Goal: Task Accomplishment & Management: Complete application form

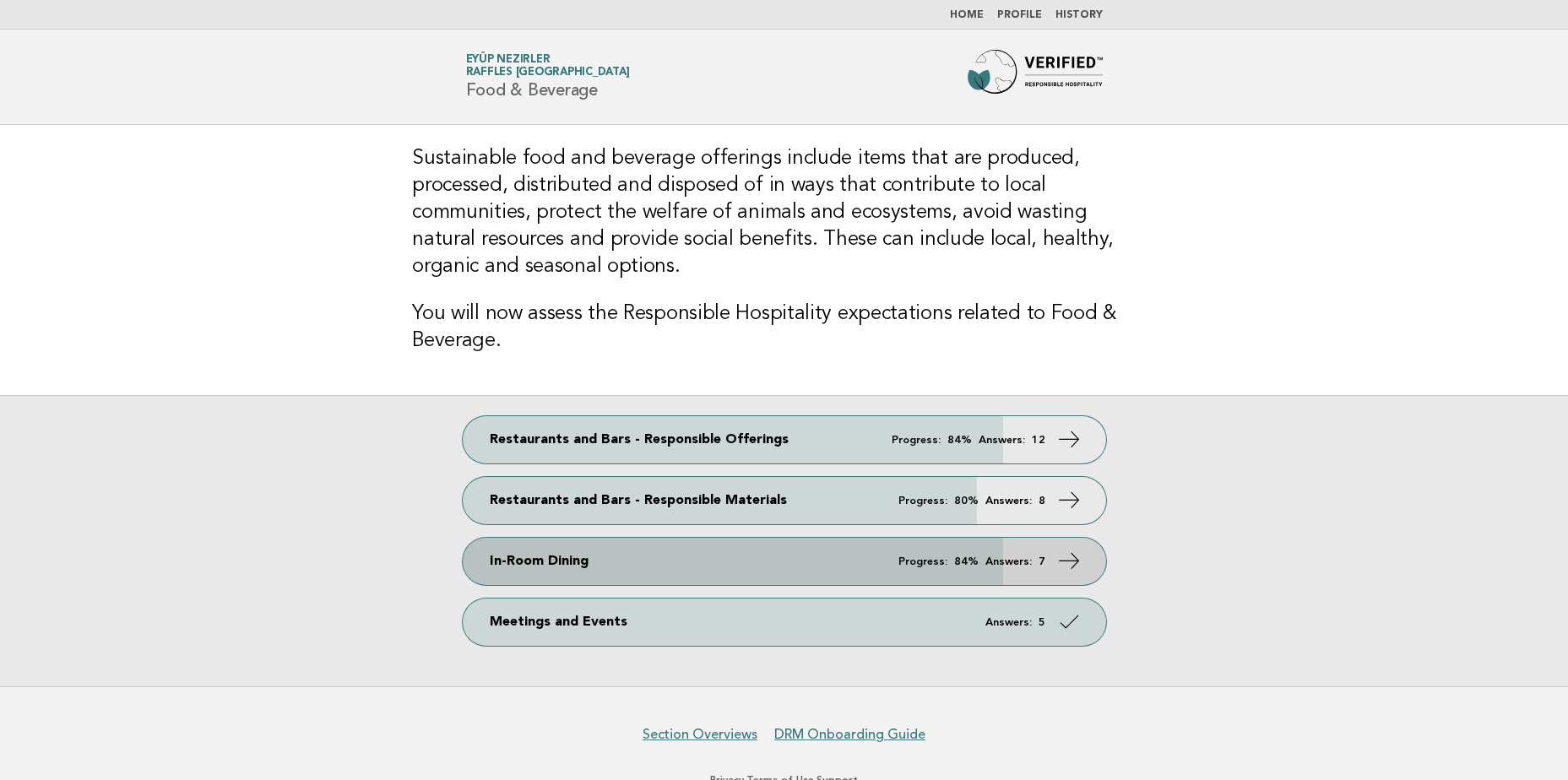
click at [792, 538] on link "In-Room Dining Progress: 84% Answers: 7" at bounding box center [784, 561] width 643 height 47
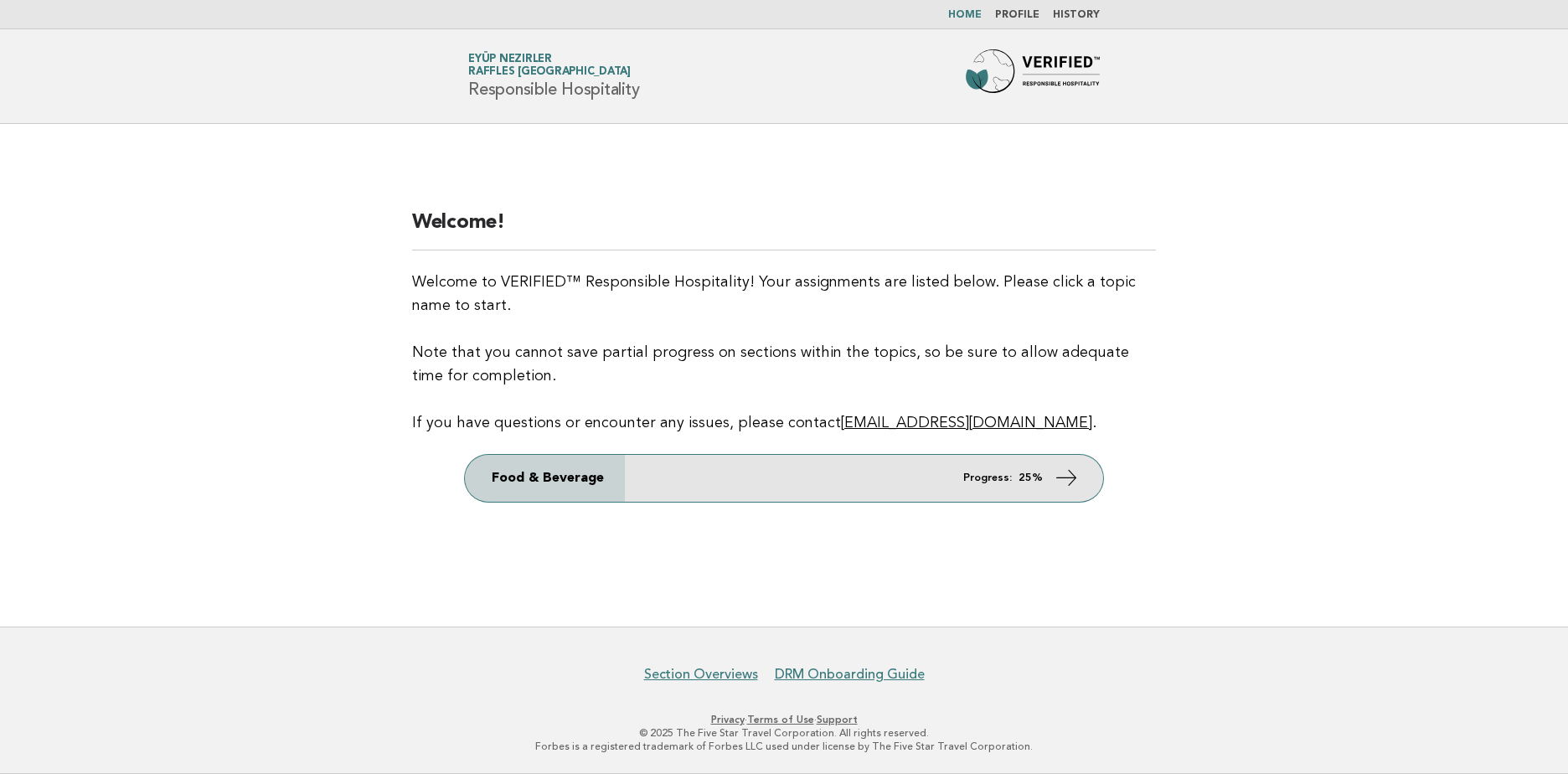
click at [969, 465] on link "Food & Beverage Progress: 25%" at bounding box center [784, 478] width 638 height 47
click at [1053, 485] on link "Food & Beverage Progress: 25%" at bounding box center [784, 478] width 638 height 47
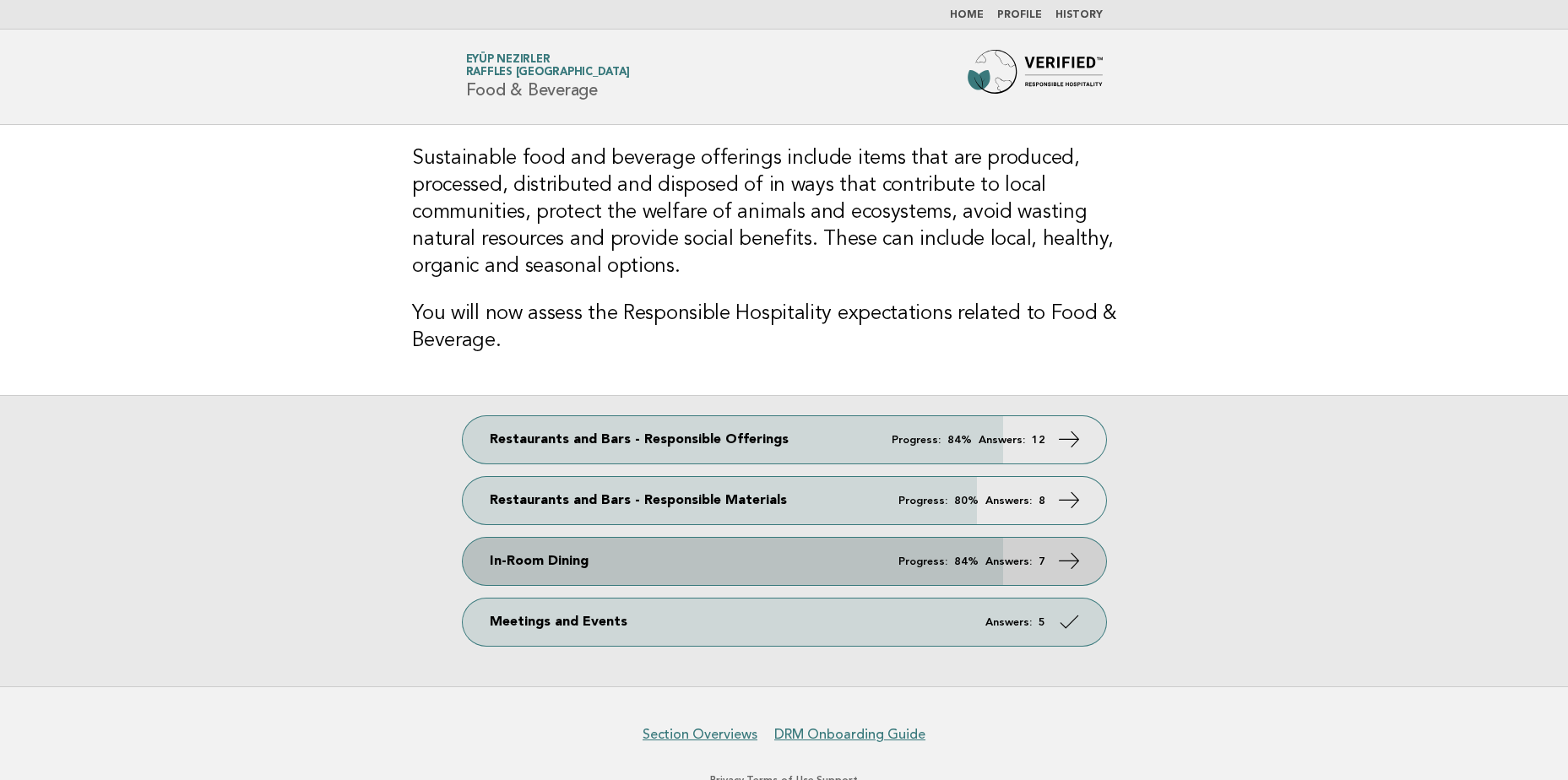
click at [1064, 549] on icon at bounding box center [1068, 561] width 25 height 25
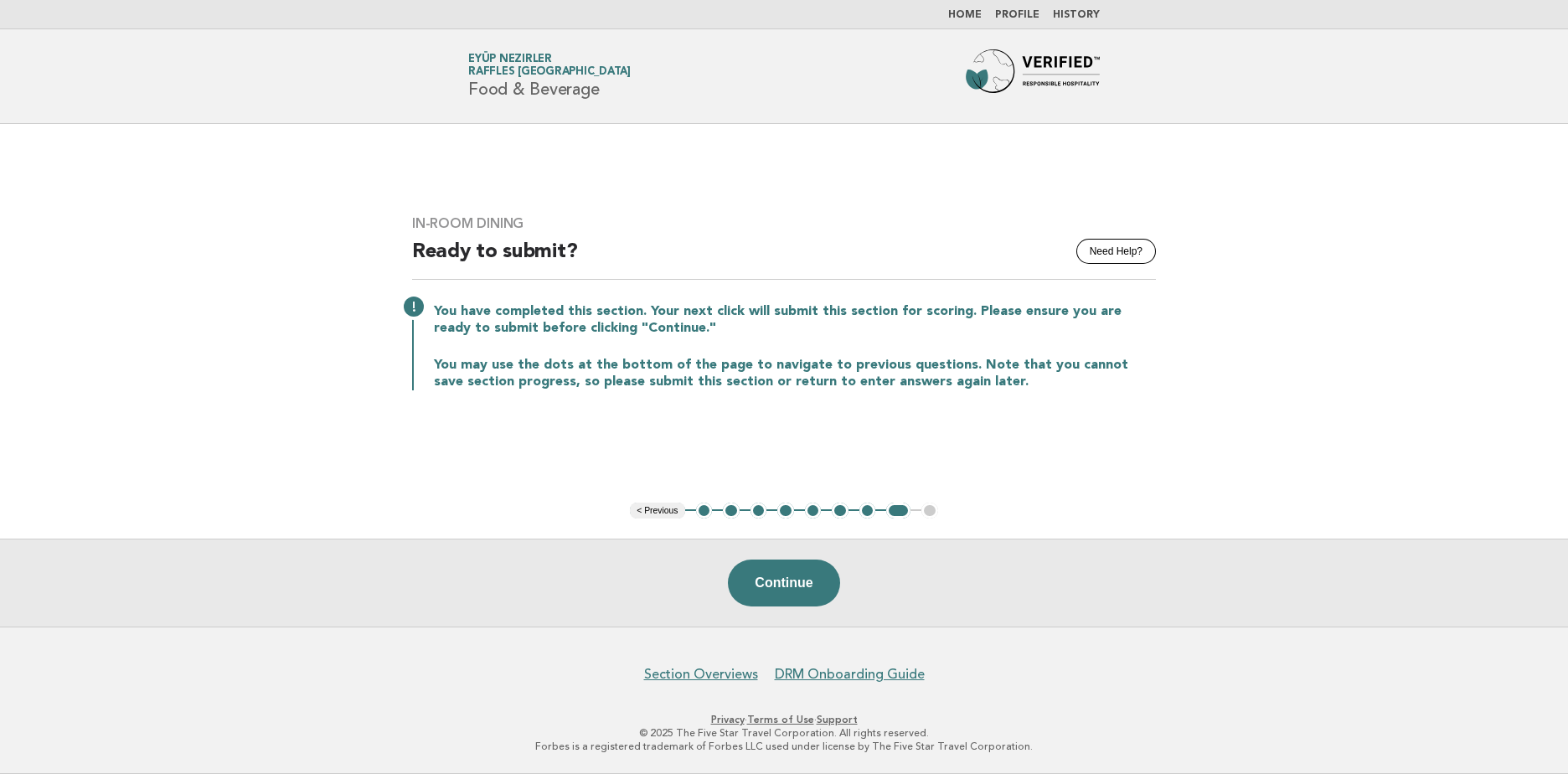
click at [733, 514] on button "2" at bounding box center [731, 511] width 16 height 16
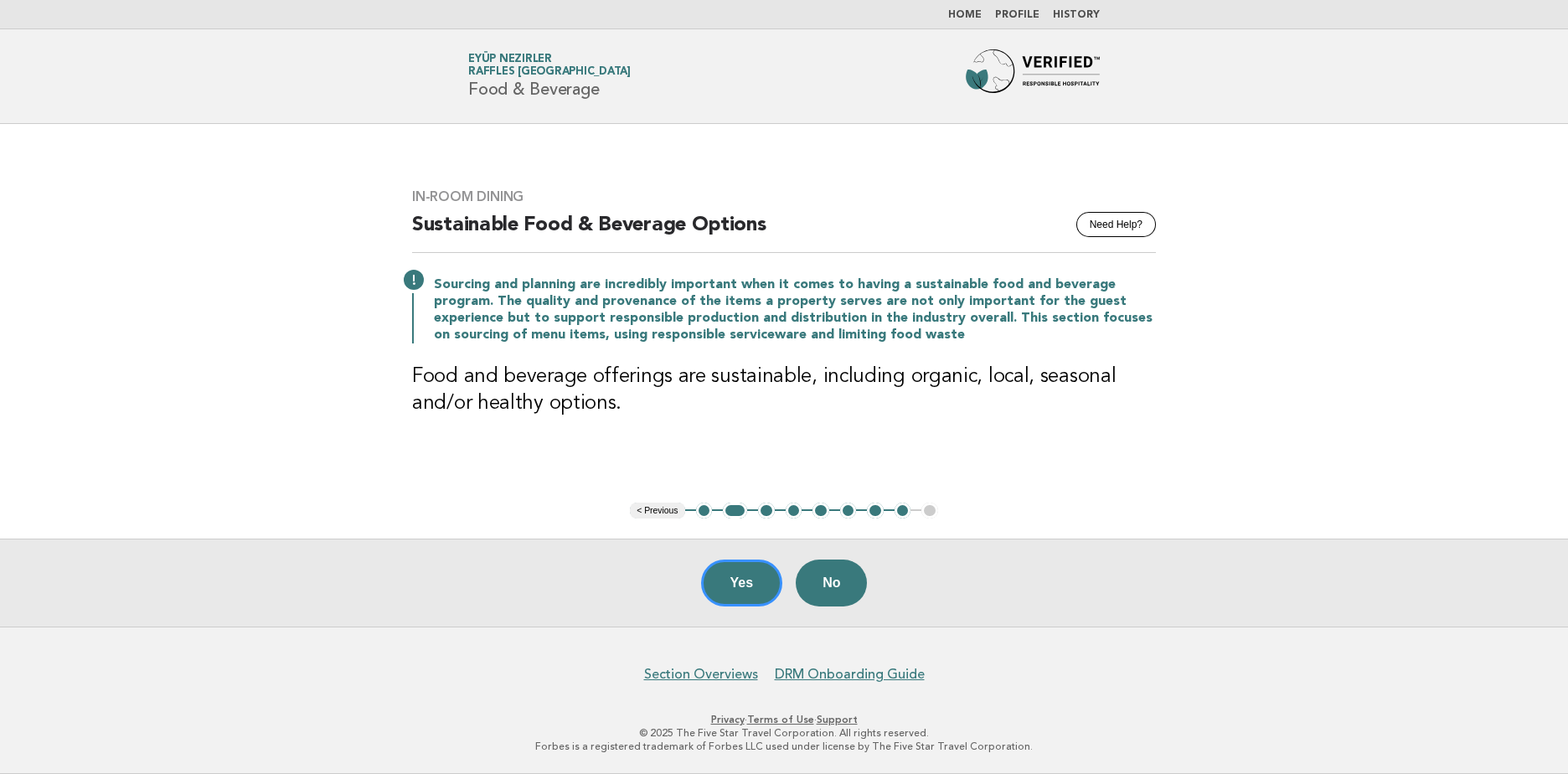
click at [770, 514] on button "3" at bounding box center [766, 511] width 16 height 16
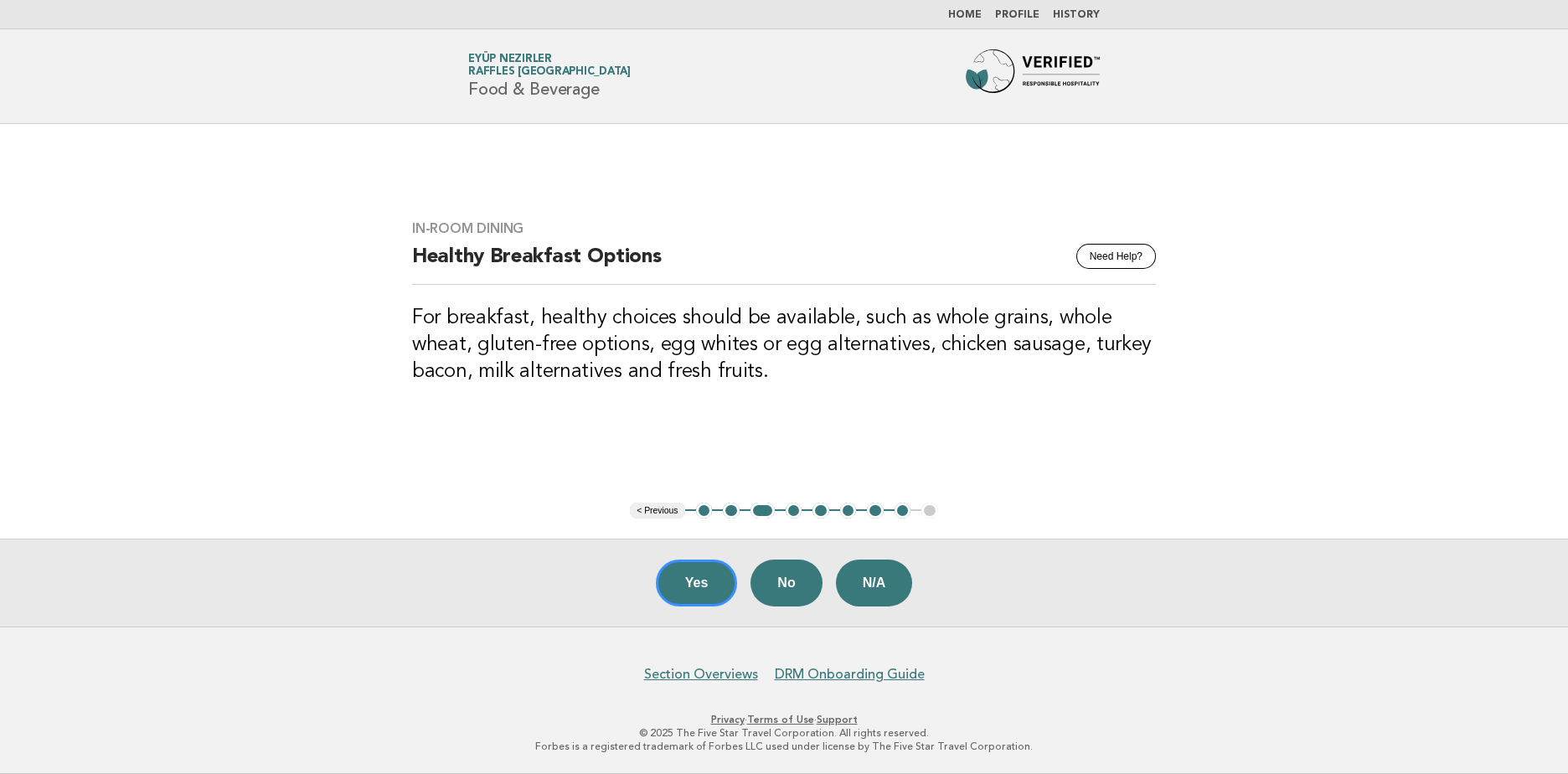
click at [664, 509] on button "< Previous" at bounding box center [656, 511] width 54 height 16
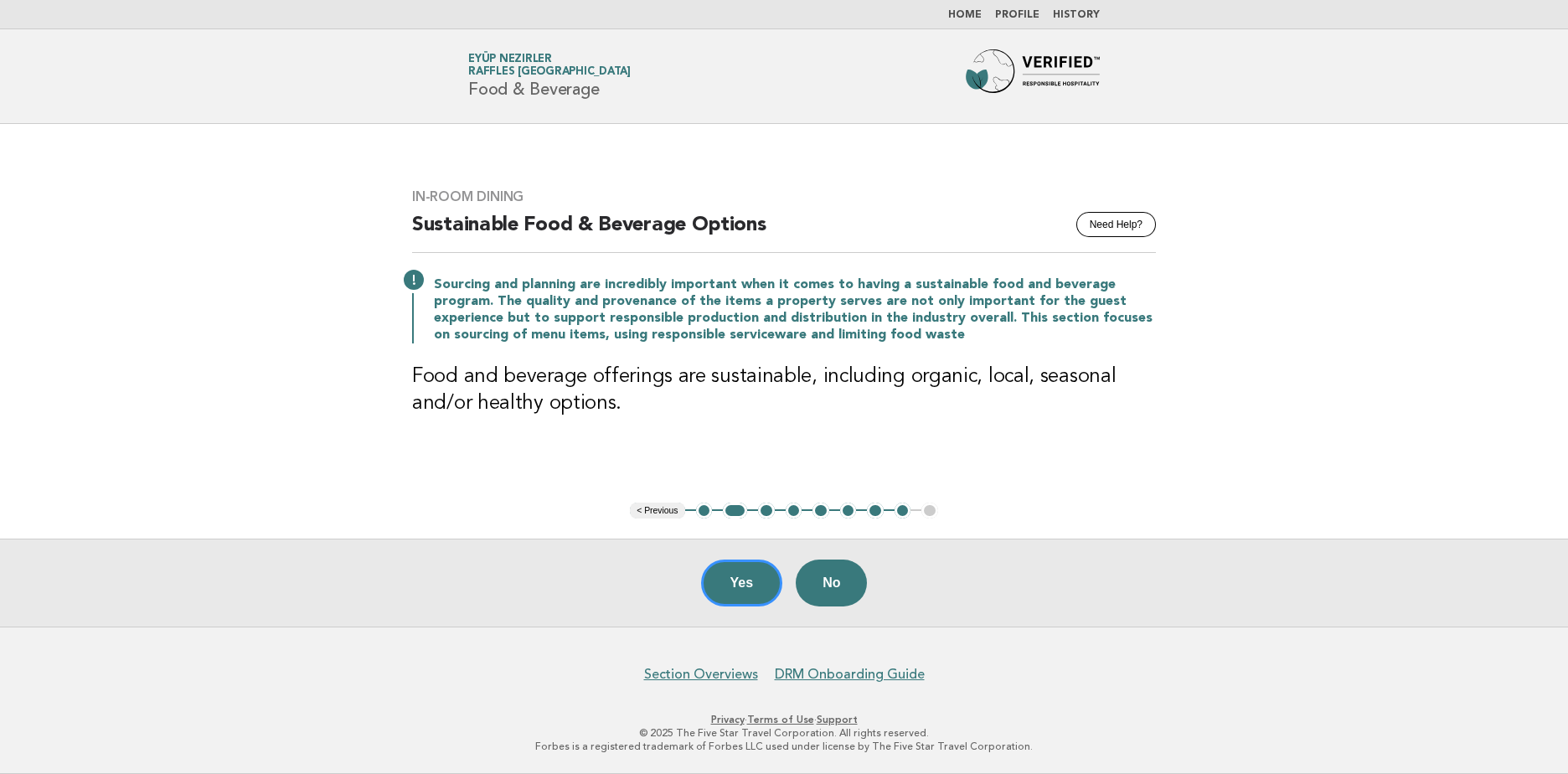
click at [664, 509] on button "< Previous" at bounding box center [656, 511] width 54 height 16
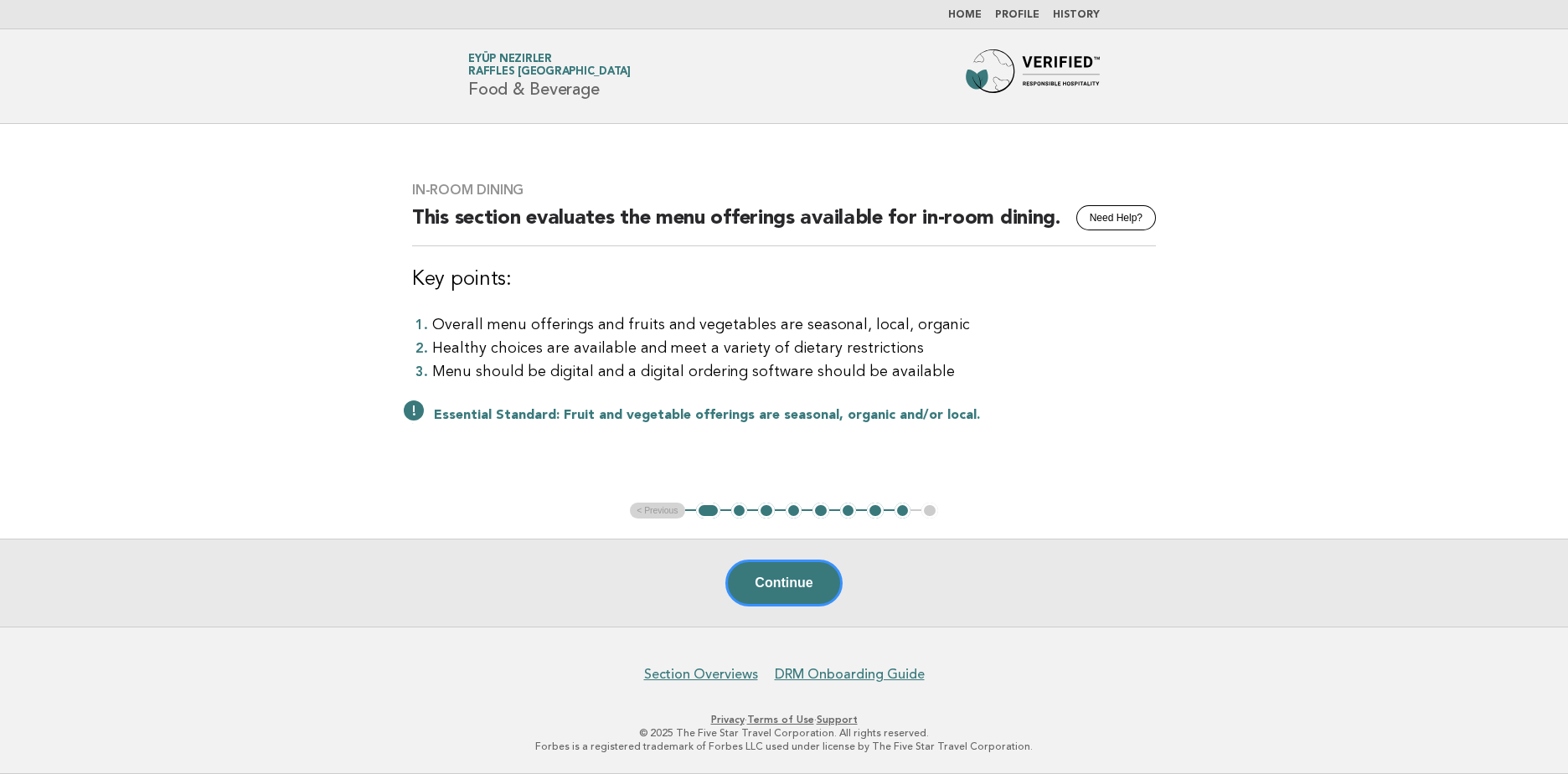
click at [664, 509] on ul "< Previous 1 2 3 4 5 6 7 8 9" at bounding box center [784, 511] width 308 height 16
click at [783, 588] on button "Continue" at bounding box center [784, 582] width 116 height 47
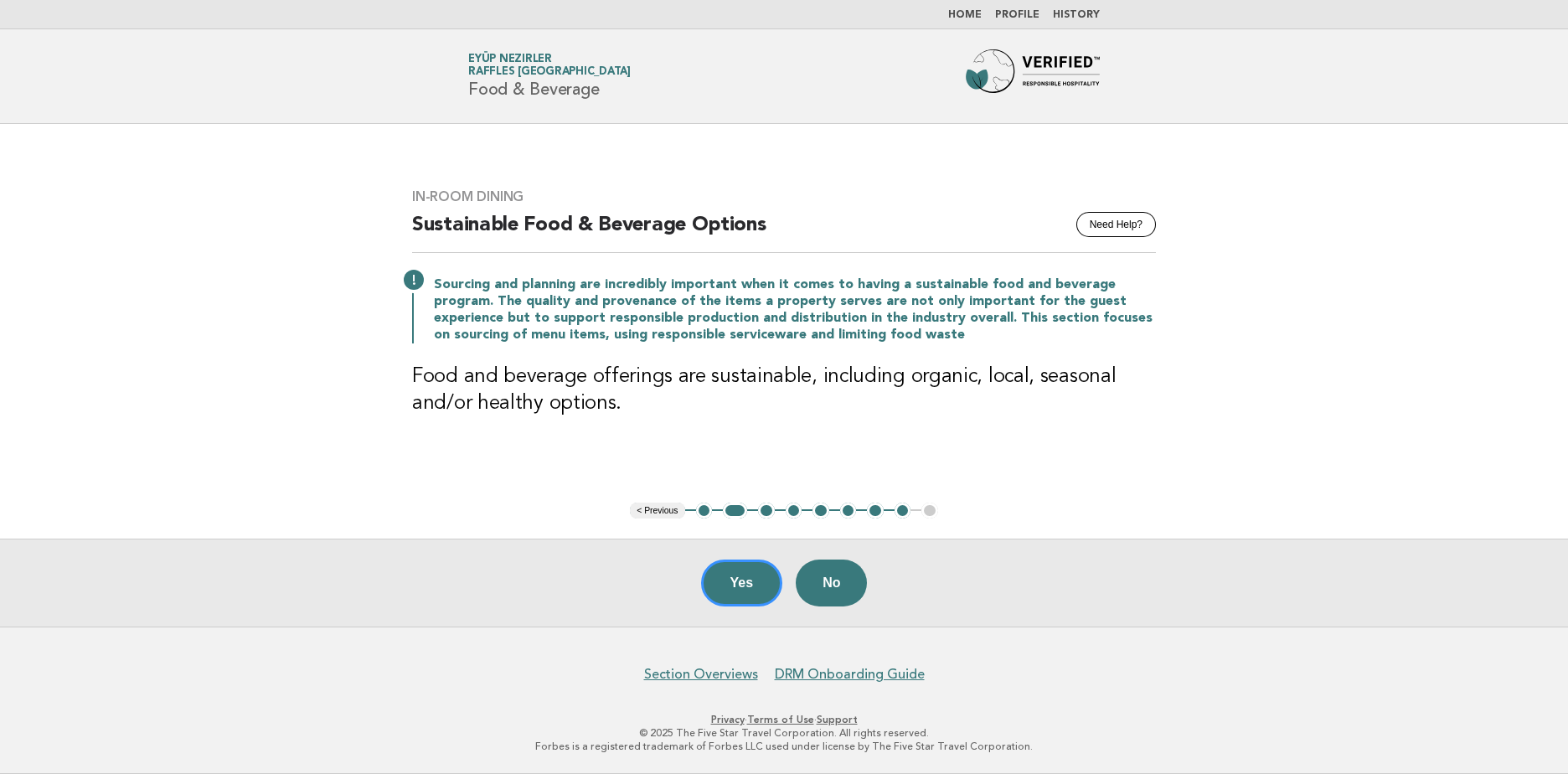
click at [766, 508] on button "3" at bounding box center [766, 511] width 16 height 16
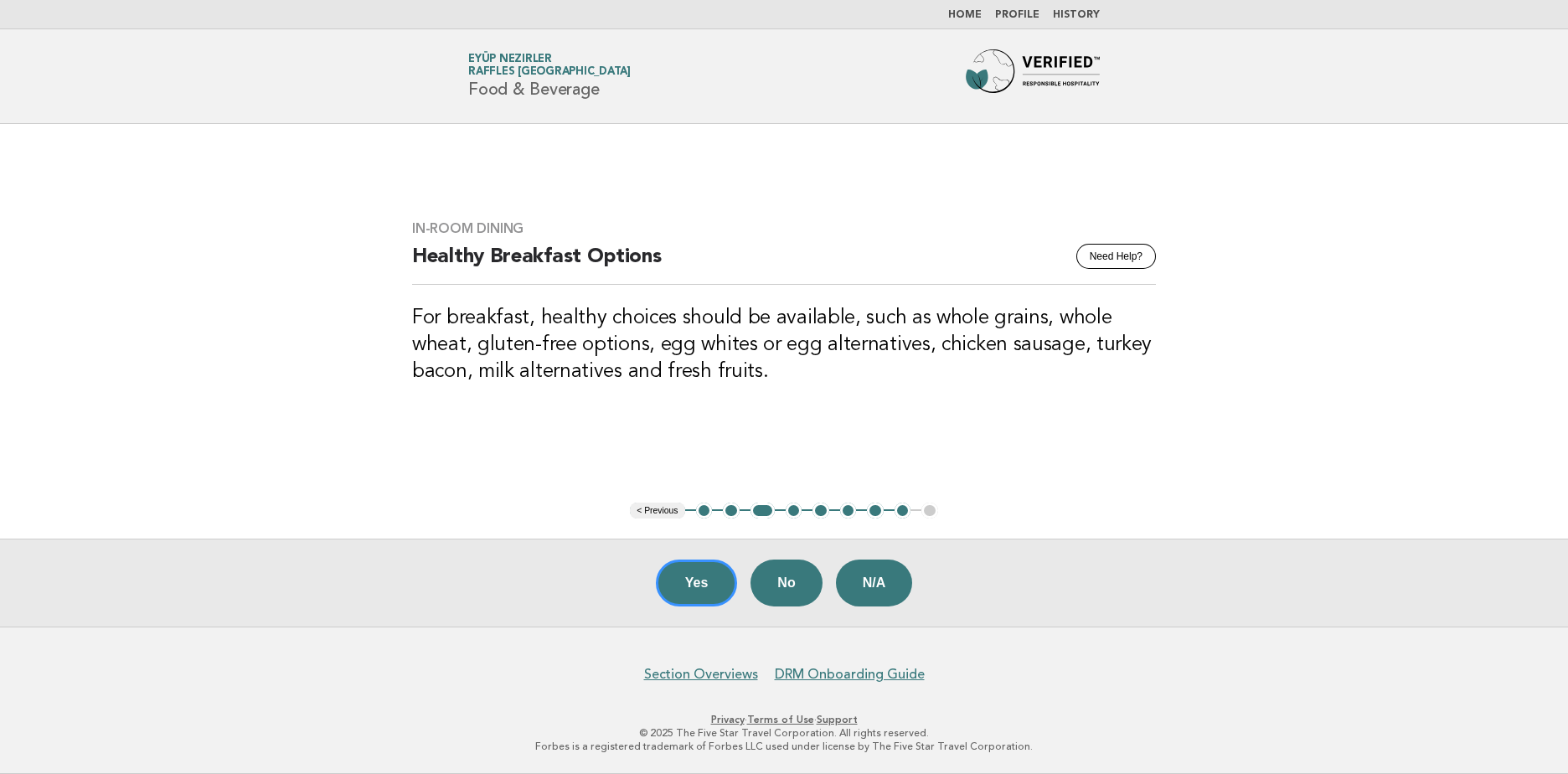
click at [798, 511] on button "4" at bounding box center [795, 511] width 16 height 16
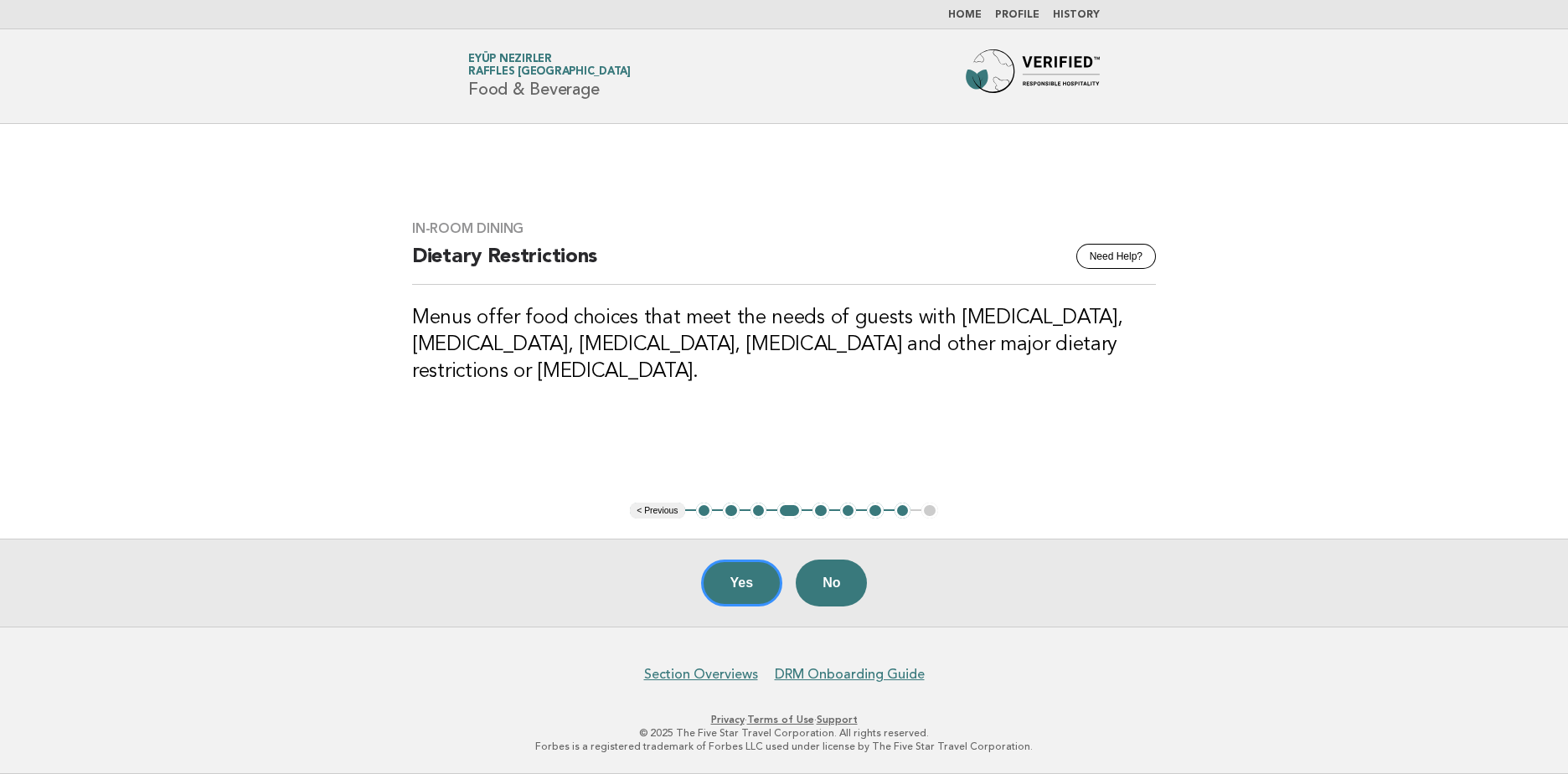
click at [826, 511] on button "5" at bounding box center [821, 511] width 16 height 16
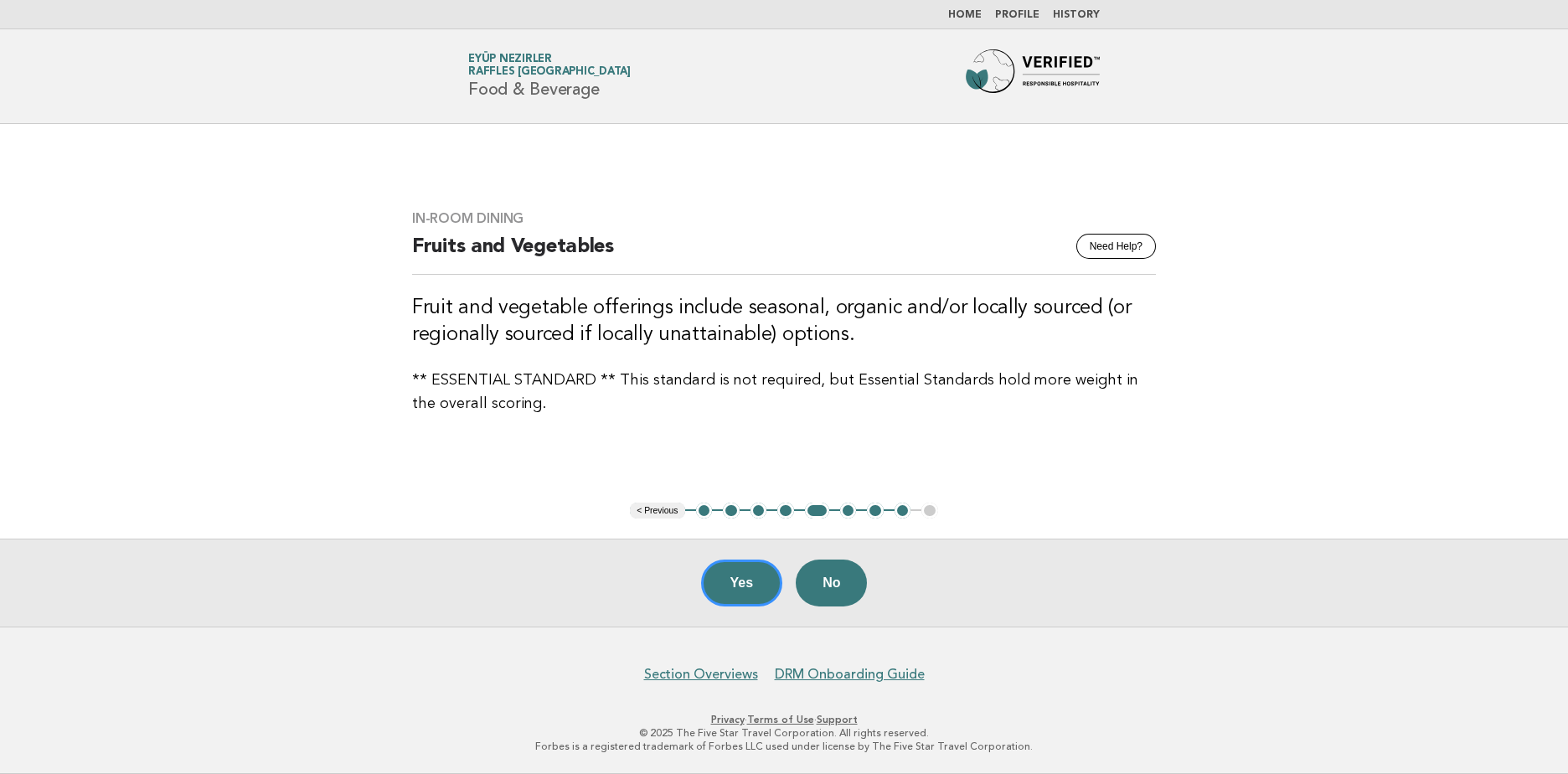
click at [856, 511] on button "6" at bounding box center [849, 511] width 16 height 16
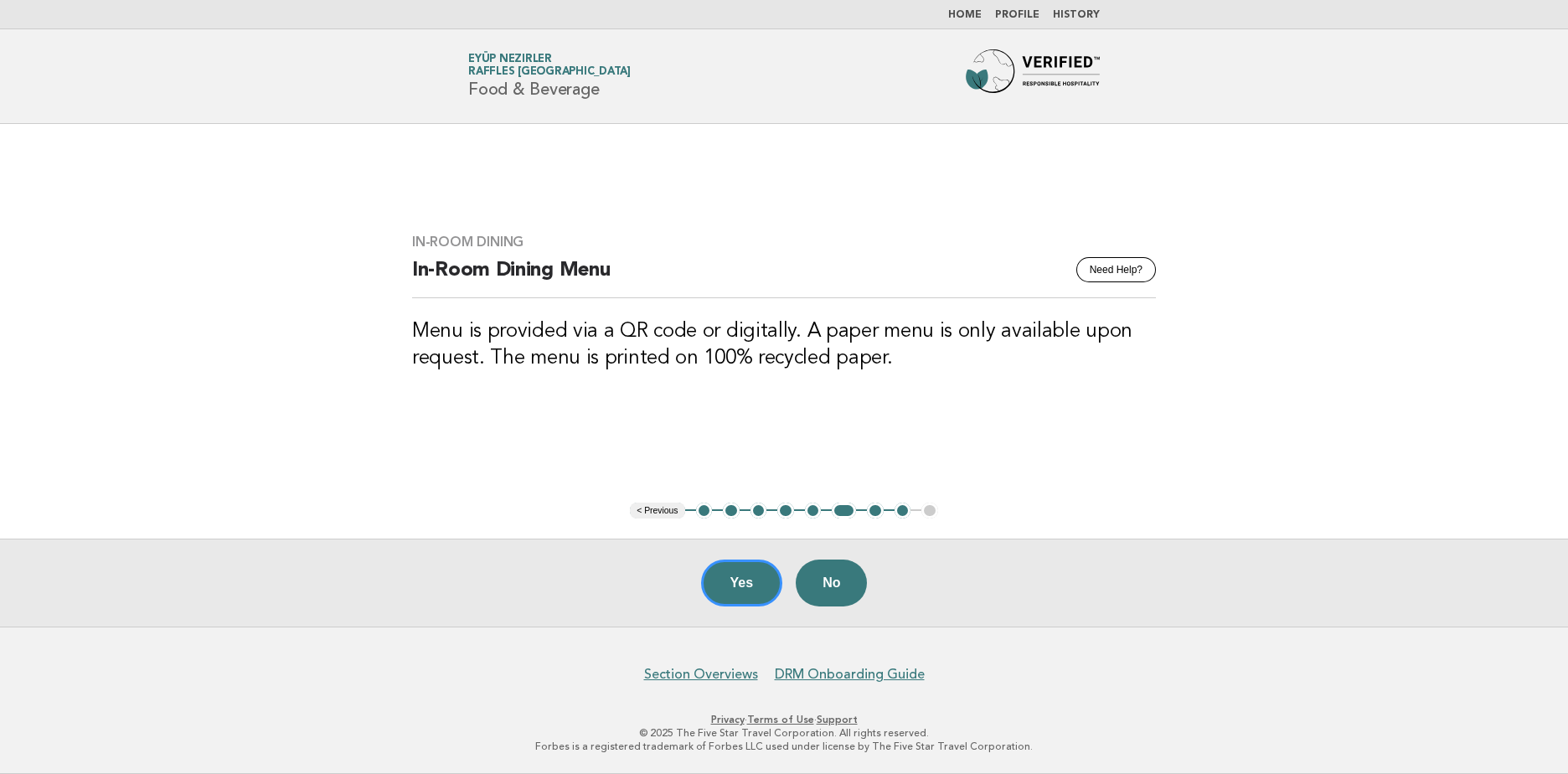
click at [875, 511] on button "7" at bounding box center [875, 511] width 16 height 16
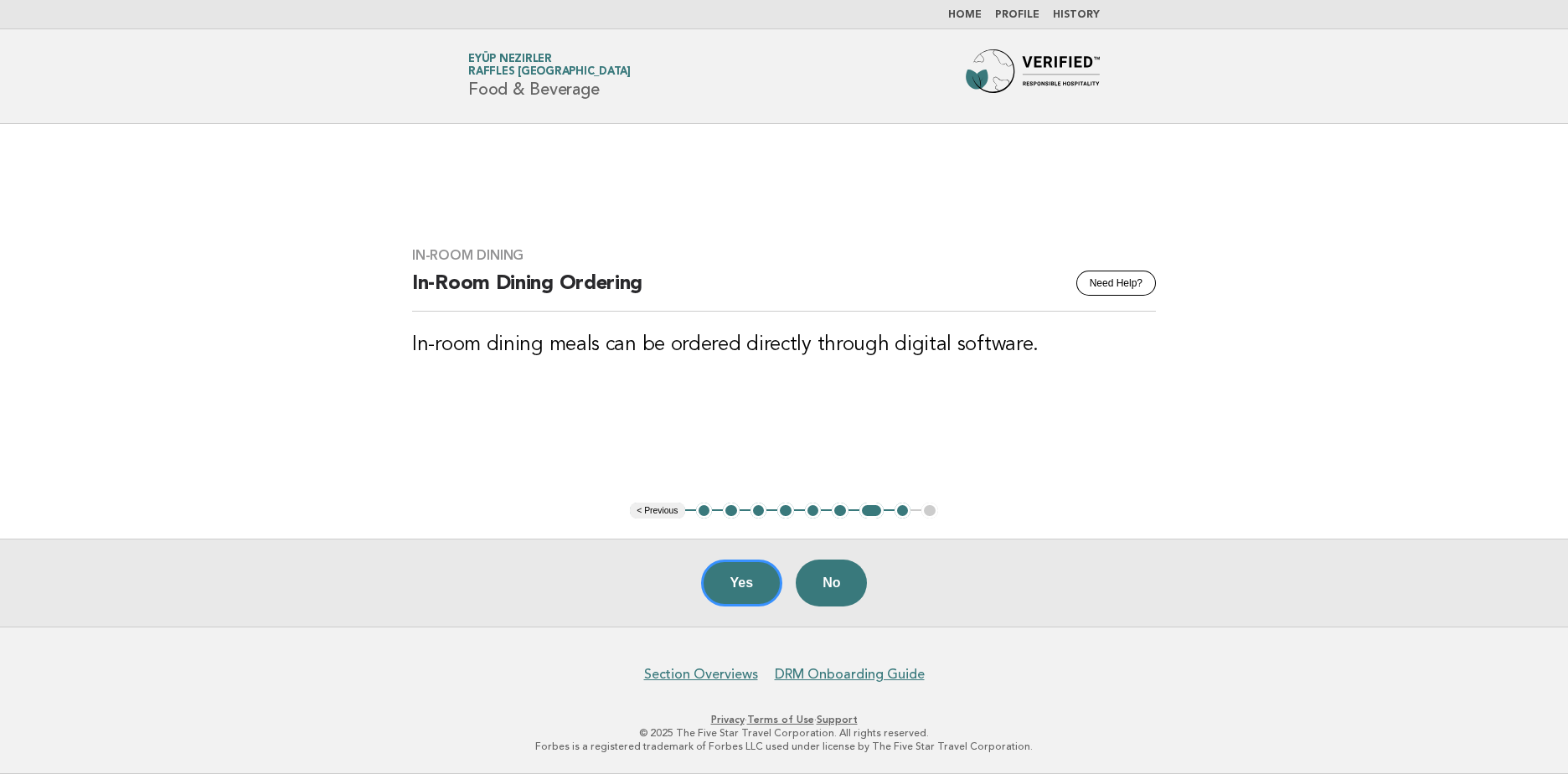
click at [909, 514] on button "8" at bounding box center [903, 511] width 16 height 16
click at [903, 509] on button "8" at bounding box center [903, 511] width 16 height 16
click at [874, 514] on button "7" at bounding box center [871, 511] width 25 height 16
click at [776, 568] on button "Yes" at bounding box center [742, 582] width 82 height 47
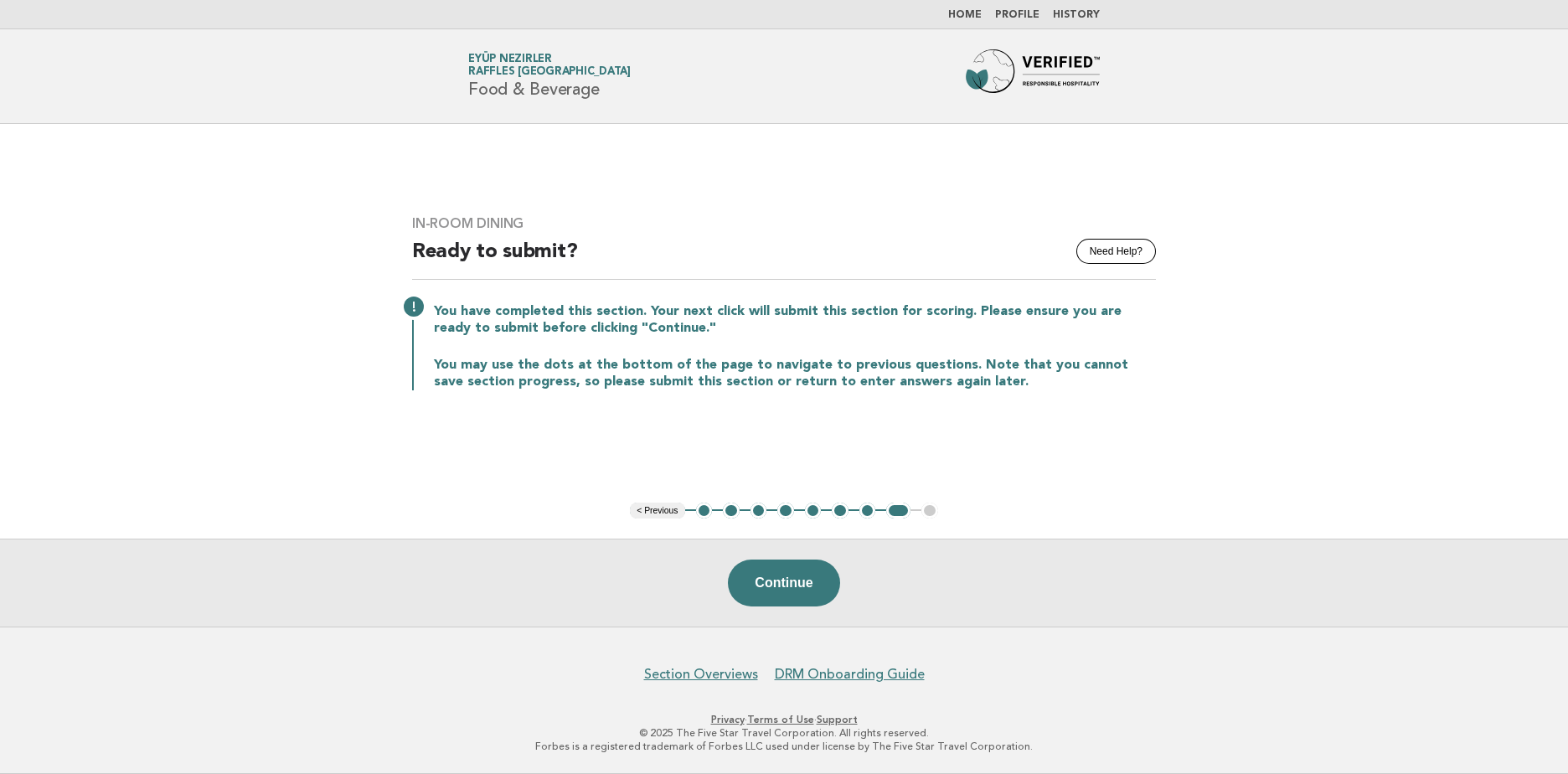
click at [658, 515] on button "< Previous" at bounding box center [656, 511] width 54 height 16
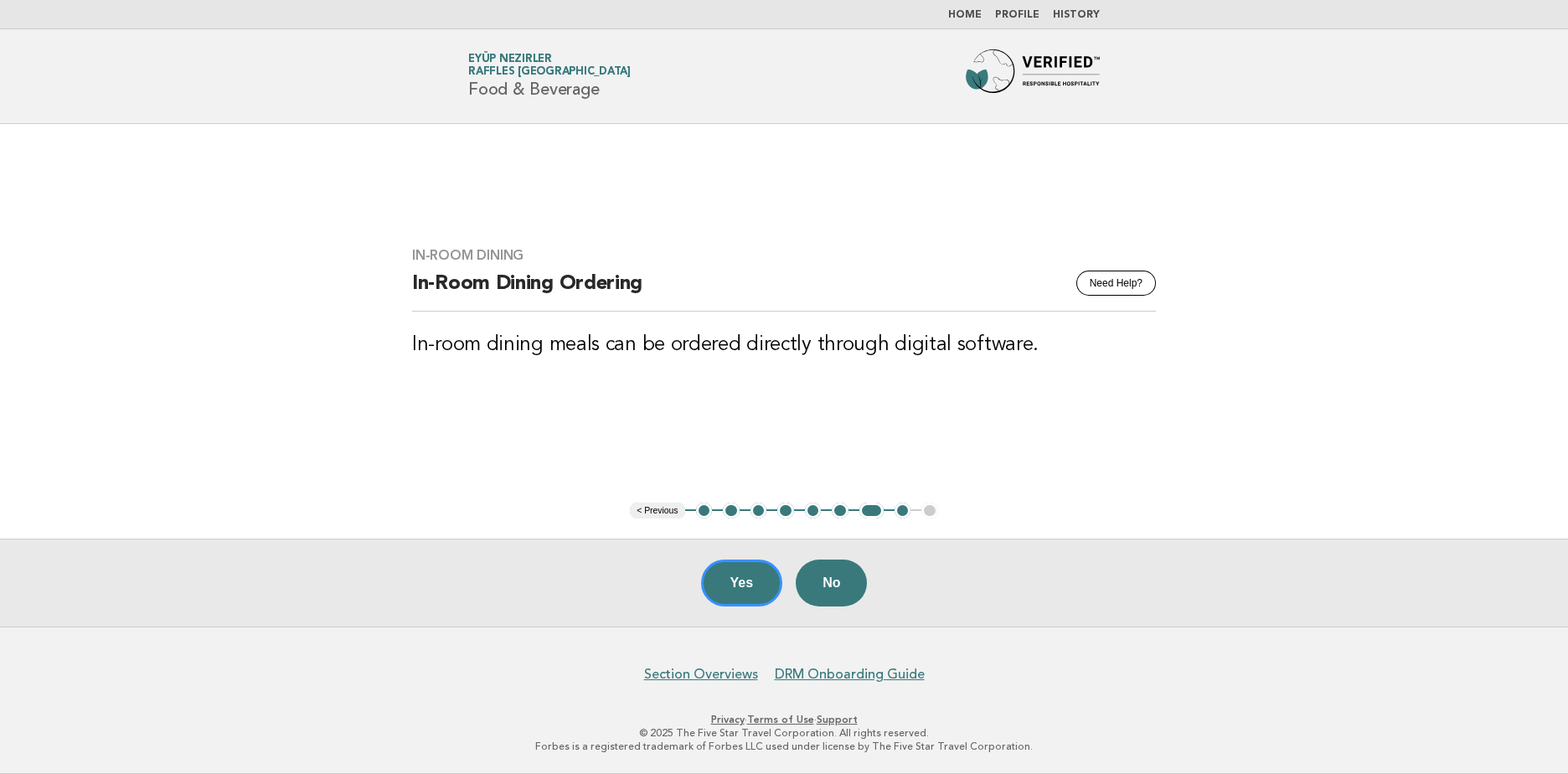
click at [658, 515] on button "< Previous" at bounding box center [656, 511] width 54 height 16
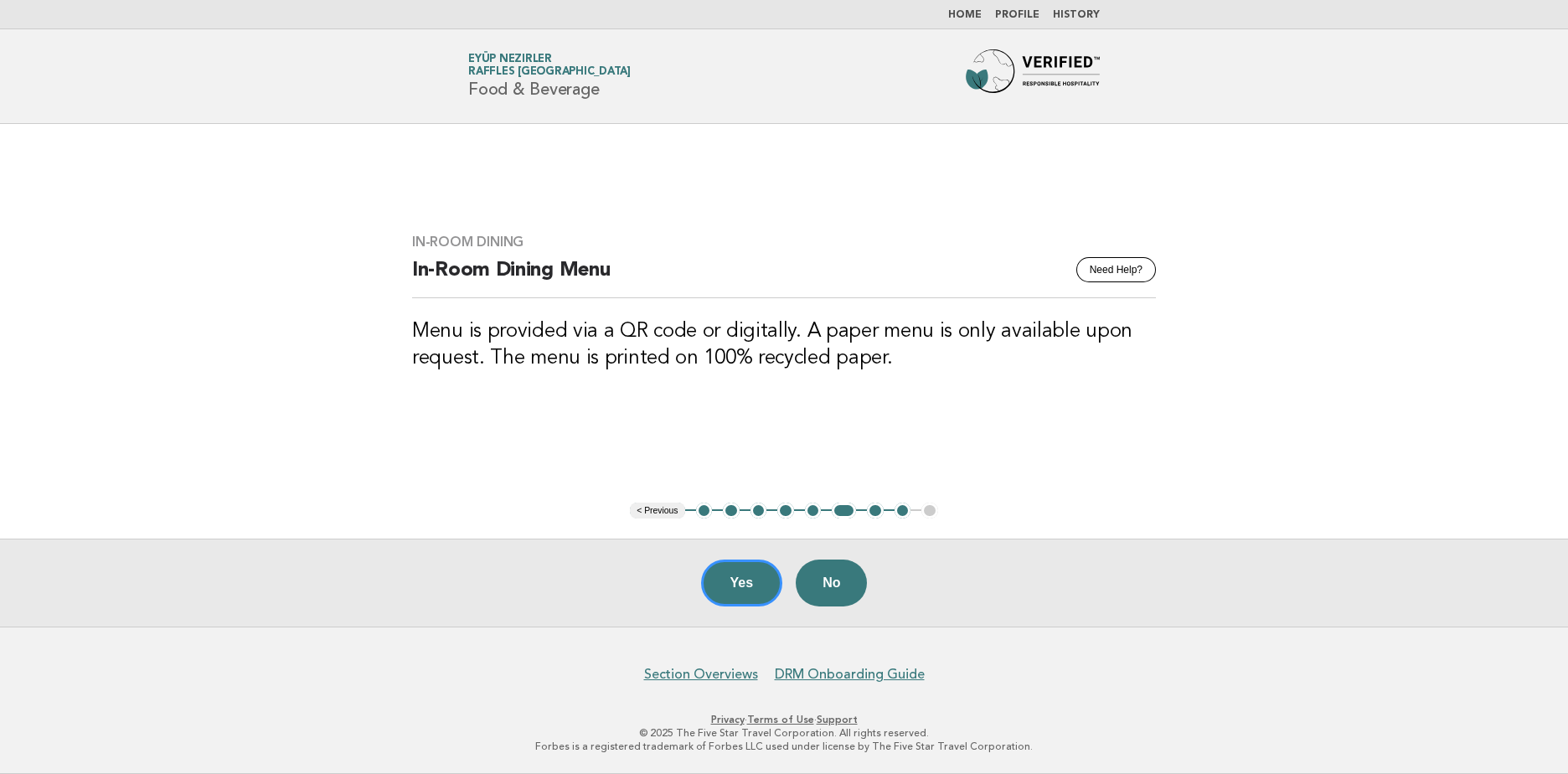
click at [658, 515] on button "< Previous" at bounding box center [656, 511] width 54 height 16
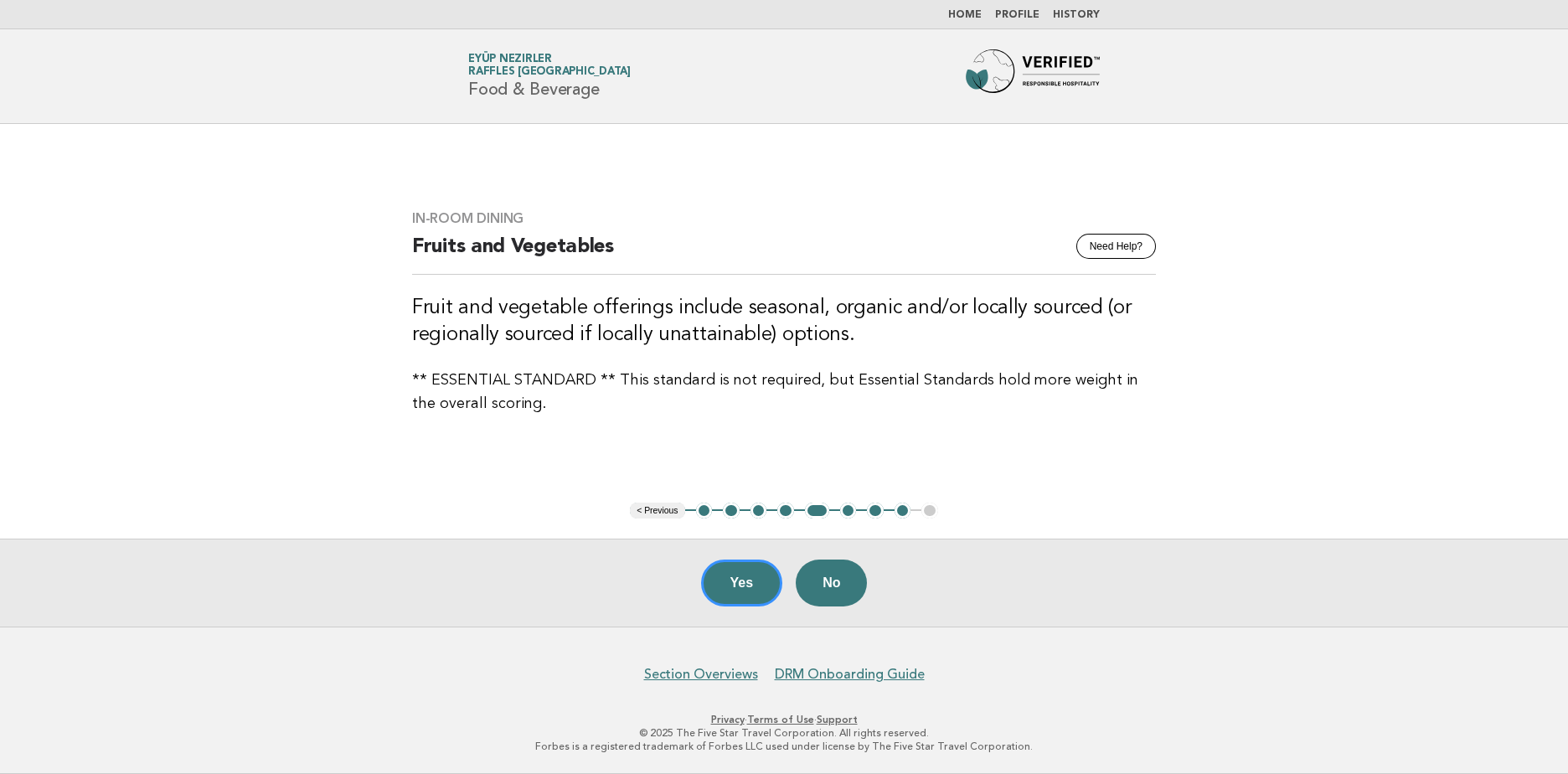
click at [658, 515] on button "< Previous" at bounding box center [656, 511] width 54 height 16
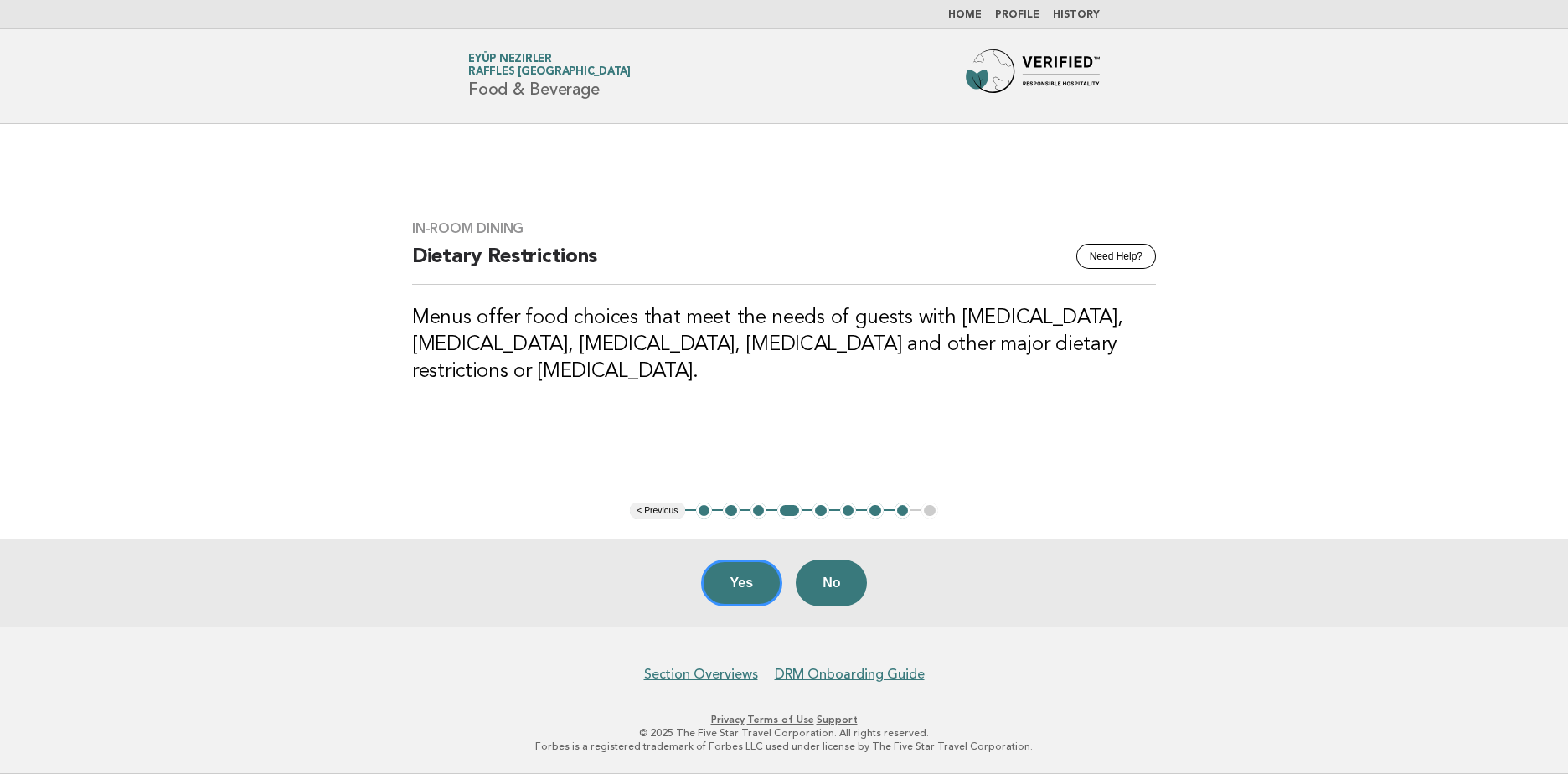
click at [658, 515] on button "< Previous" at bounding box center [656, 511] width 54 height 16
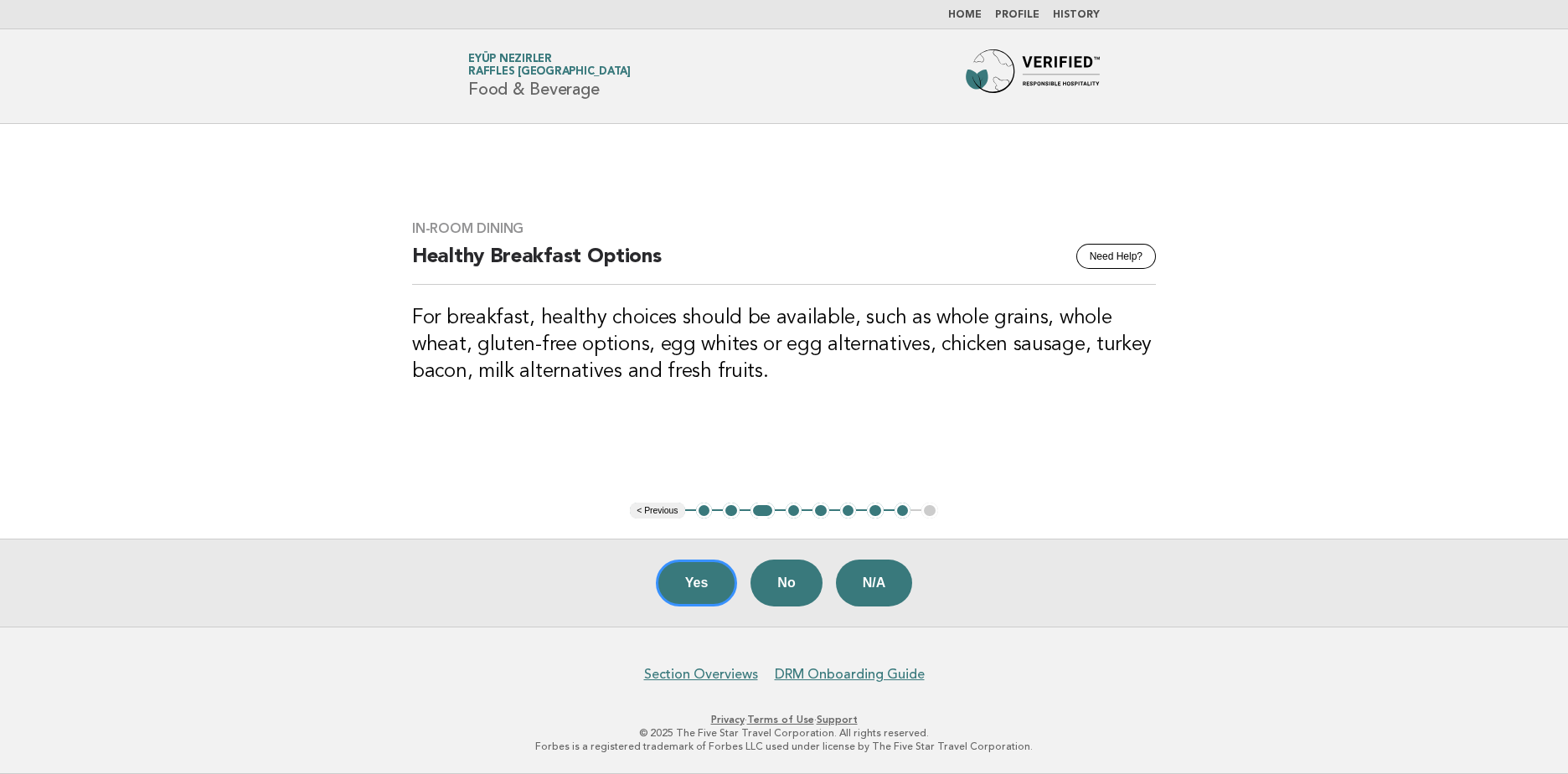
click at [658, 515] on button "< Previous" at bounding box center [656, 511] width 54 height 16
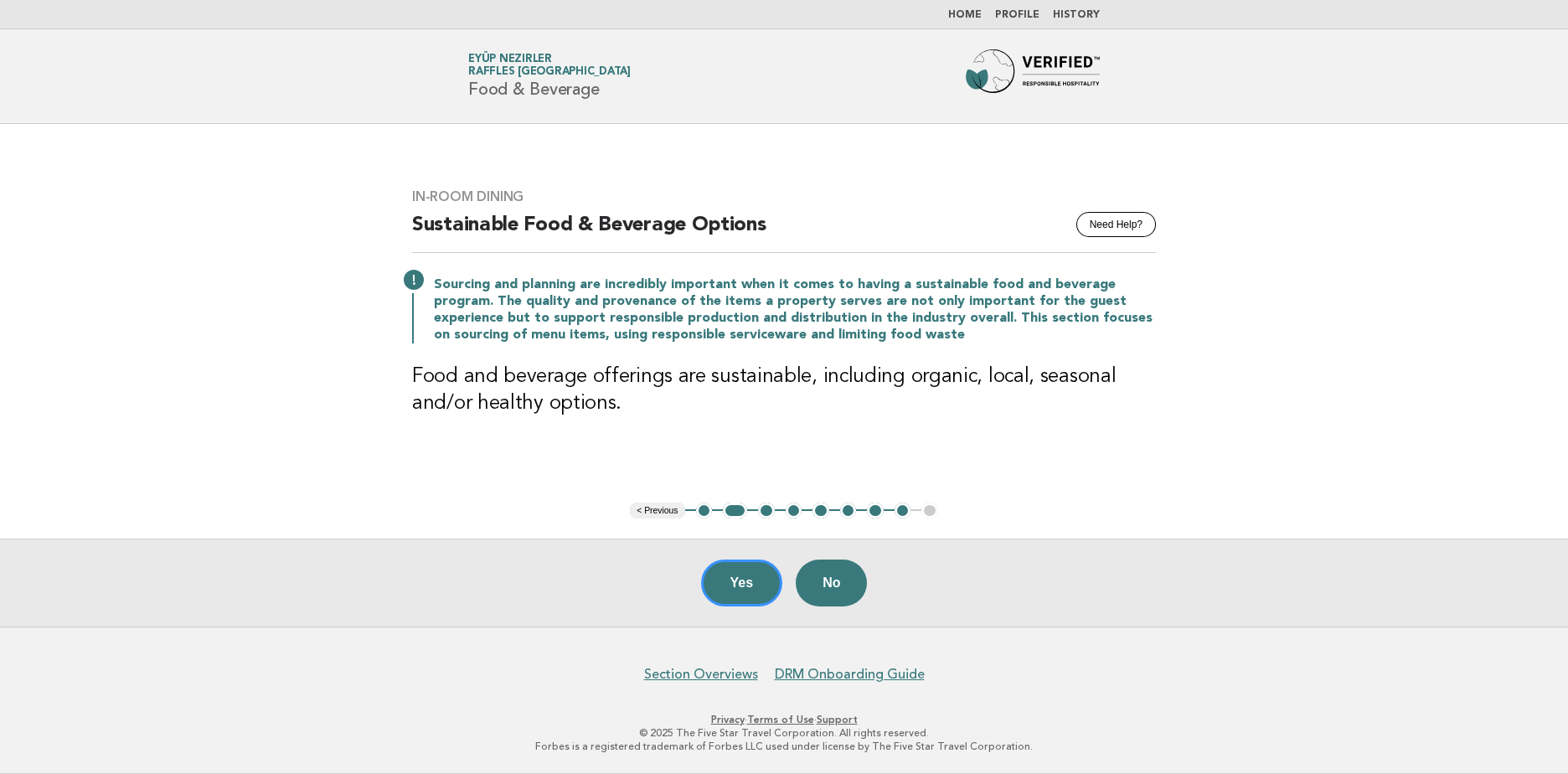
click at [658, 515] on button "< Previous" at bounding box center [656, 511] width 54 height 16
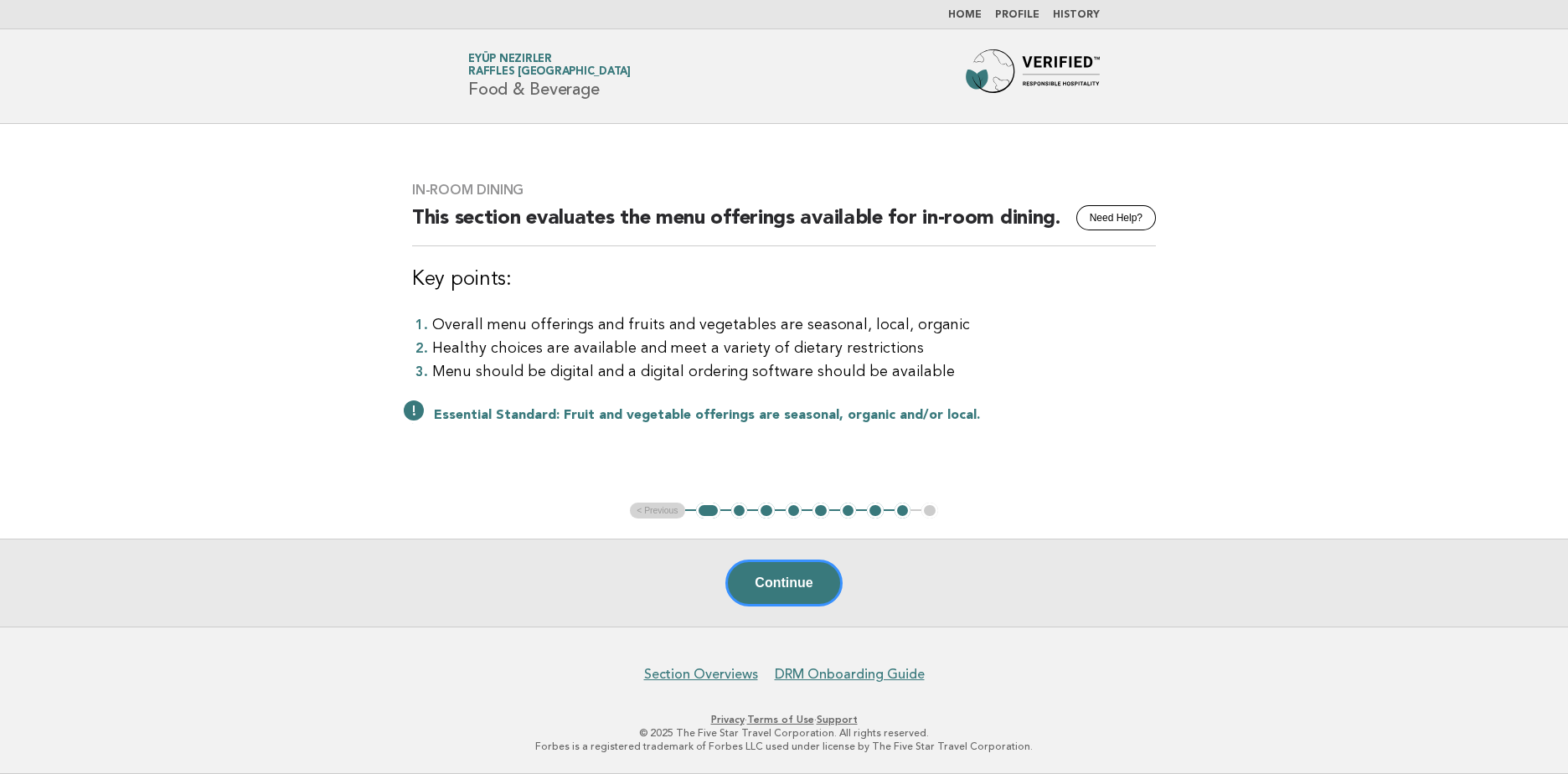
click at [658, 515] on ul "< Previous 1 2 3 4 5 6 7 8 9" at bounding box center [784, 511] width 308 height 16
drag, startPoint x: 658, startPoint y: 515, endPoint x: 529, endPoint y: 537, distance: 130.9
click at [529, 537] on main "In-Room Dining Need Help? This section evaluates the menu offerings available f…" at bounding box center [784, 374] width 1568 height 502
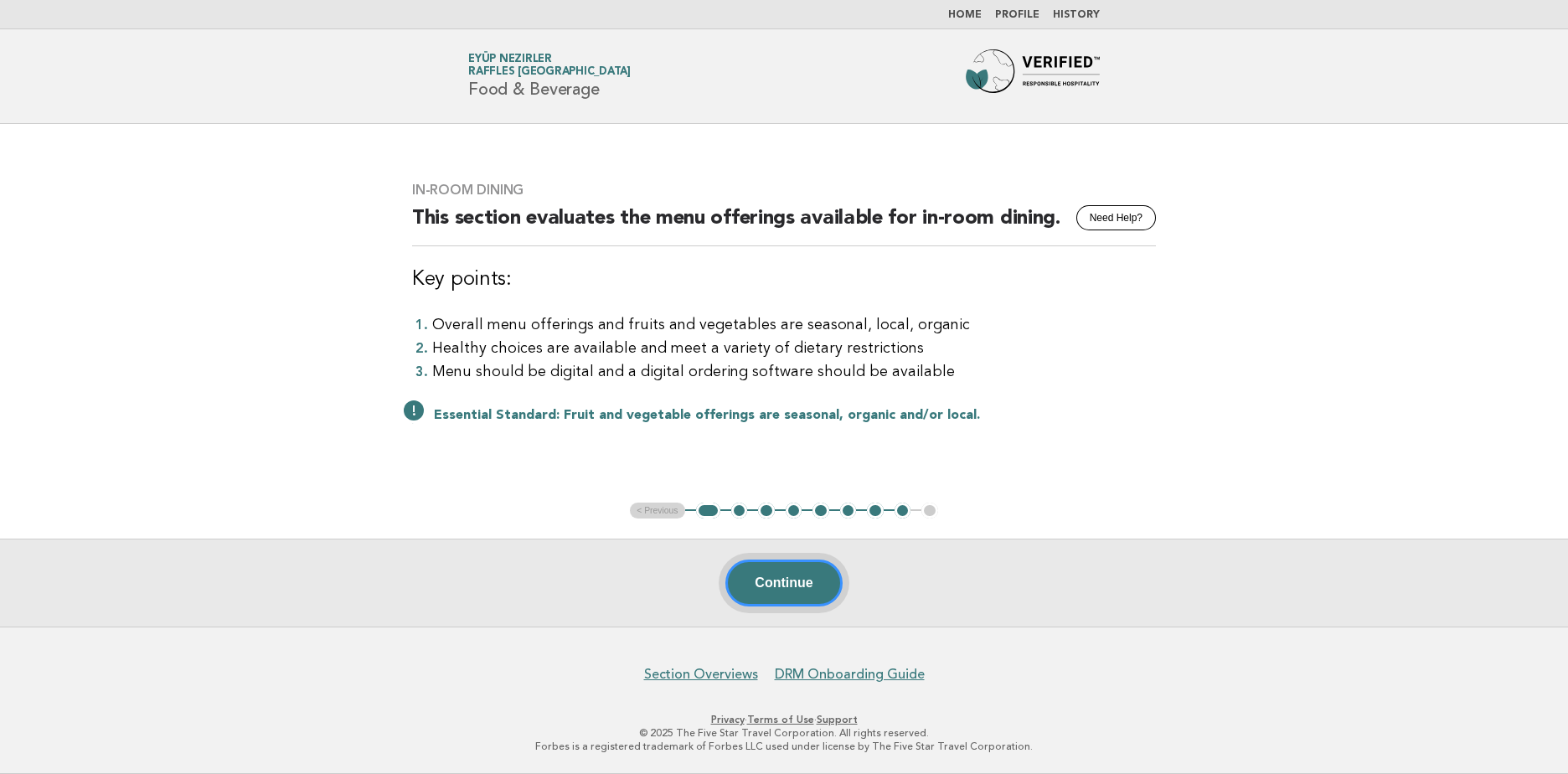
click at [793, 581] on button "Continue" at bounding box center [784, 582] width 116 height 47
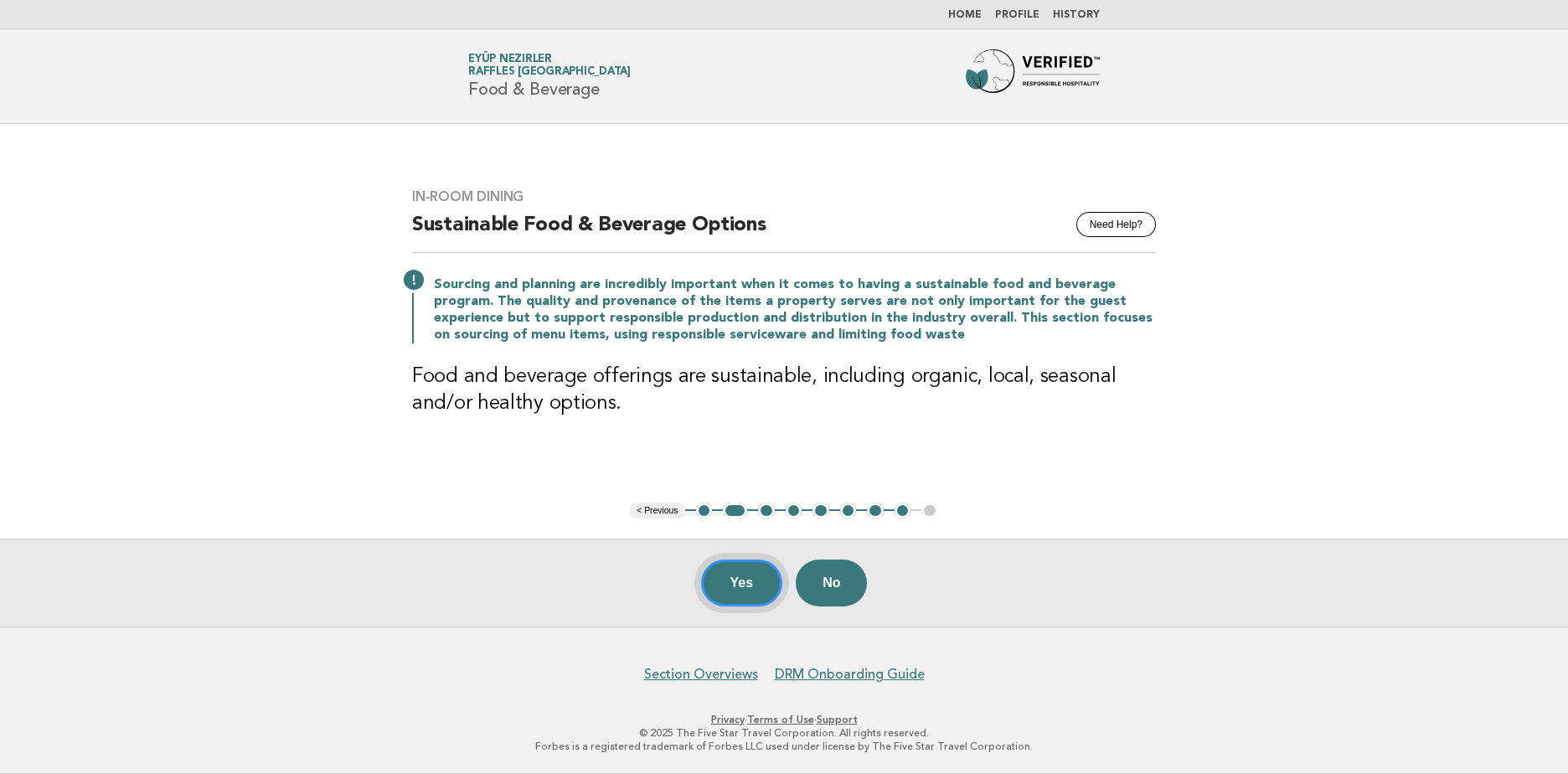
click at [750, 572] on button "Yes" at bounding box center [742, 582] width 82 height 47
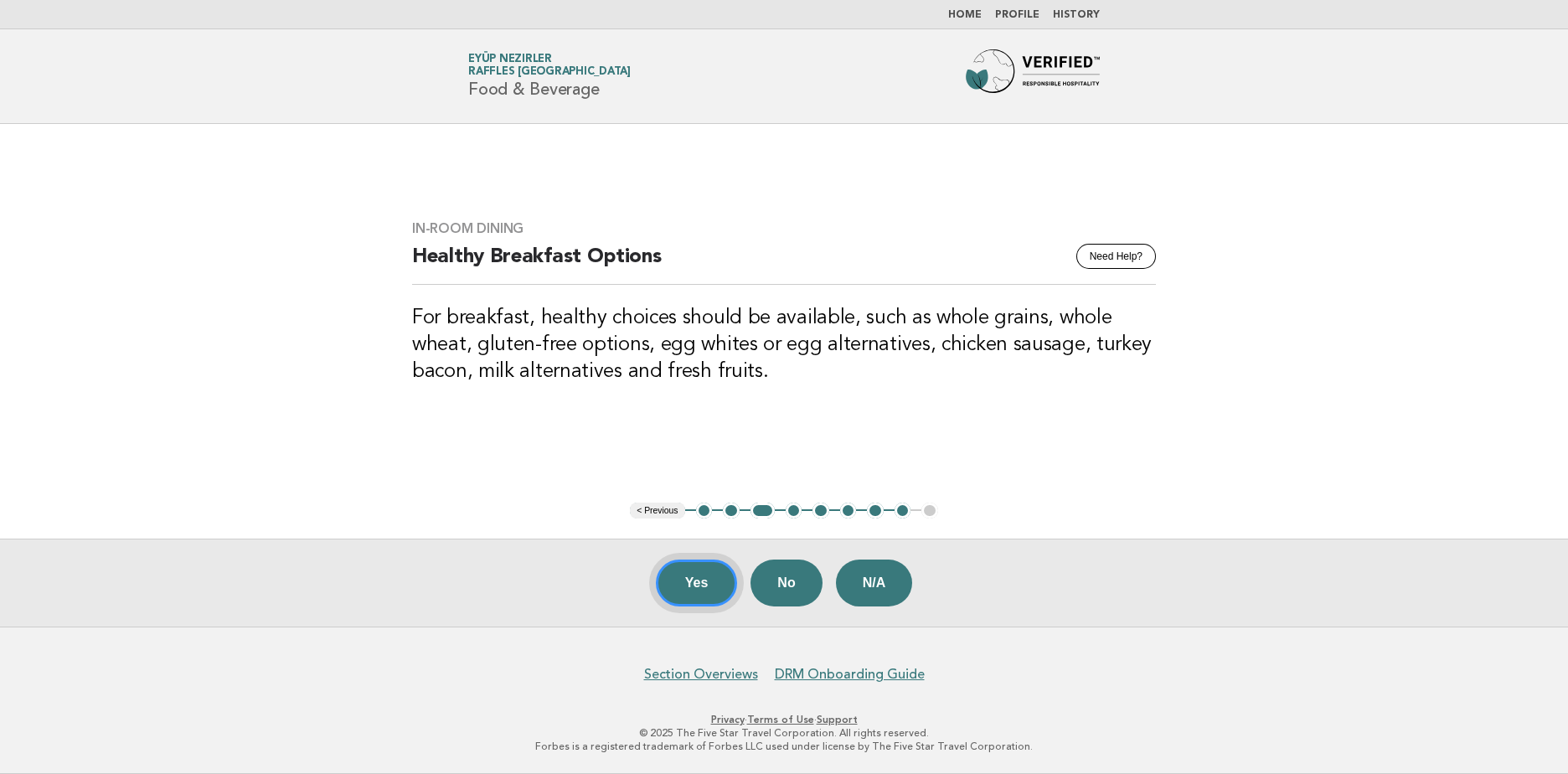
click at [683, 584] on button "Yes" at bounding box center [697, 582] width 82 height 47
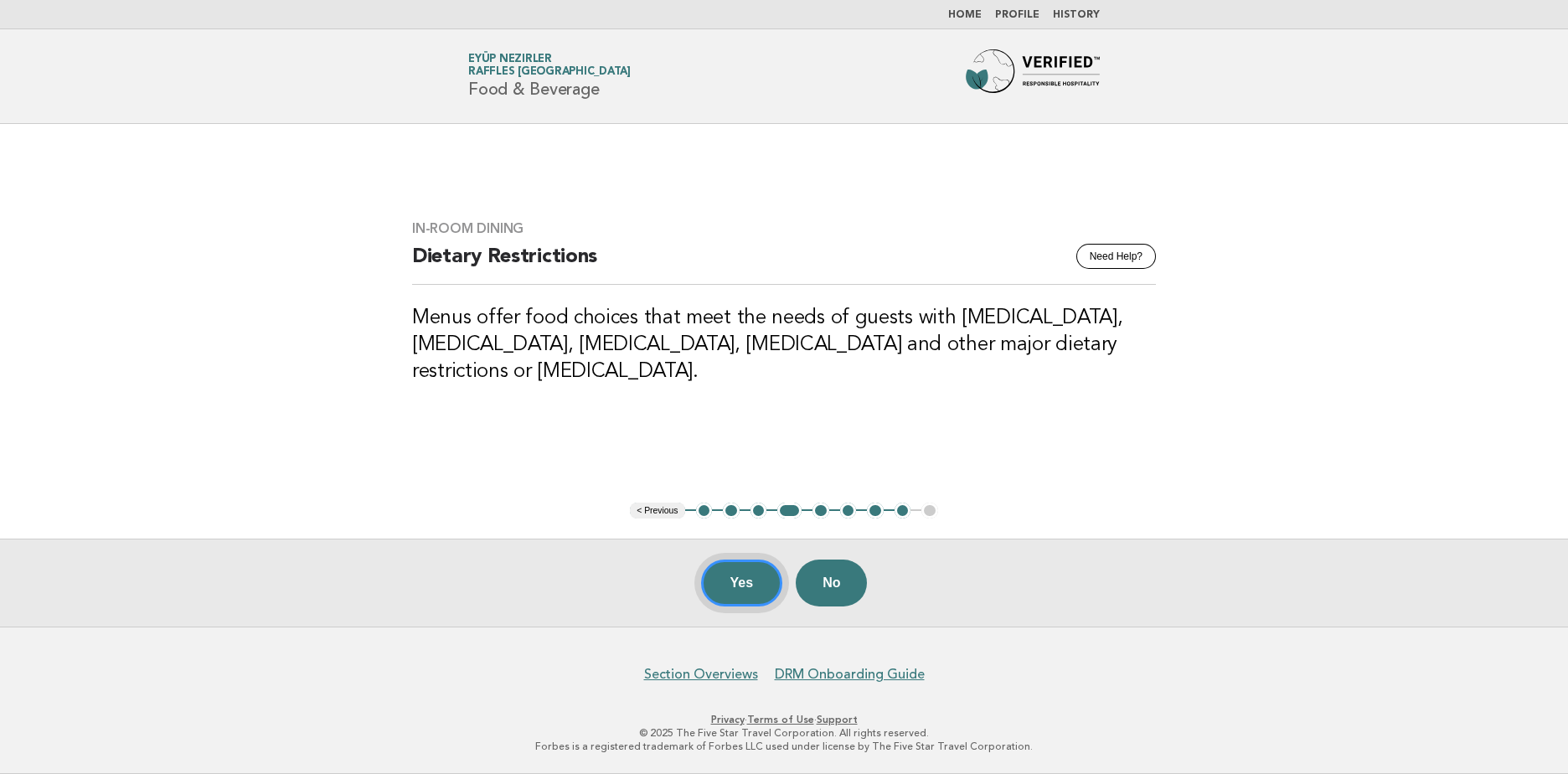
click at [741, 569] on button "Yes" at bounding box center [742, 582] width 82 height 47
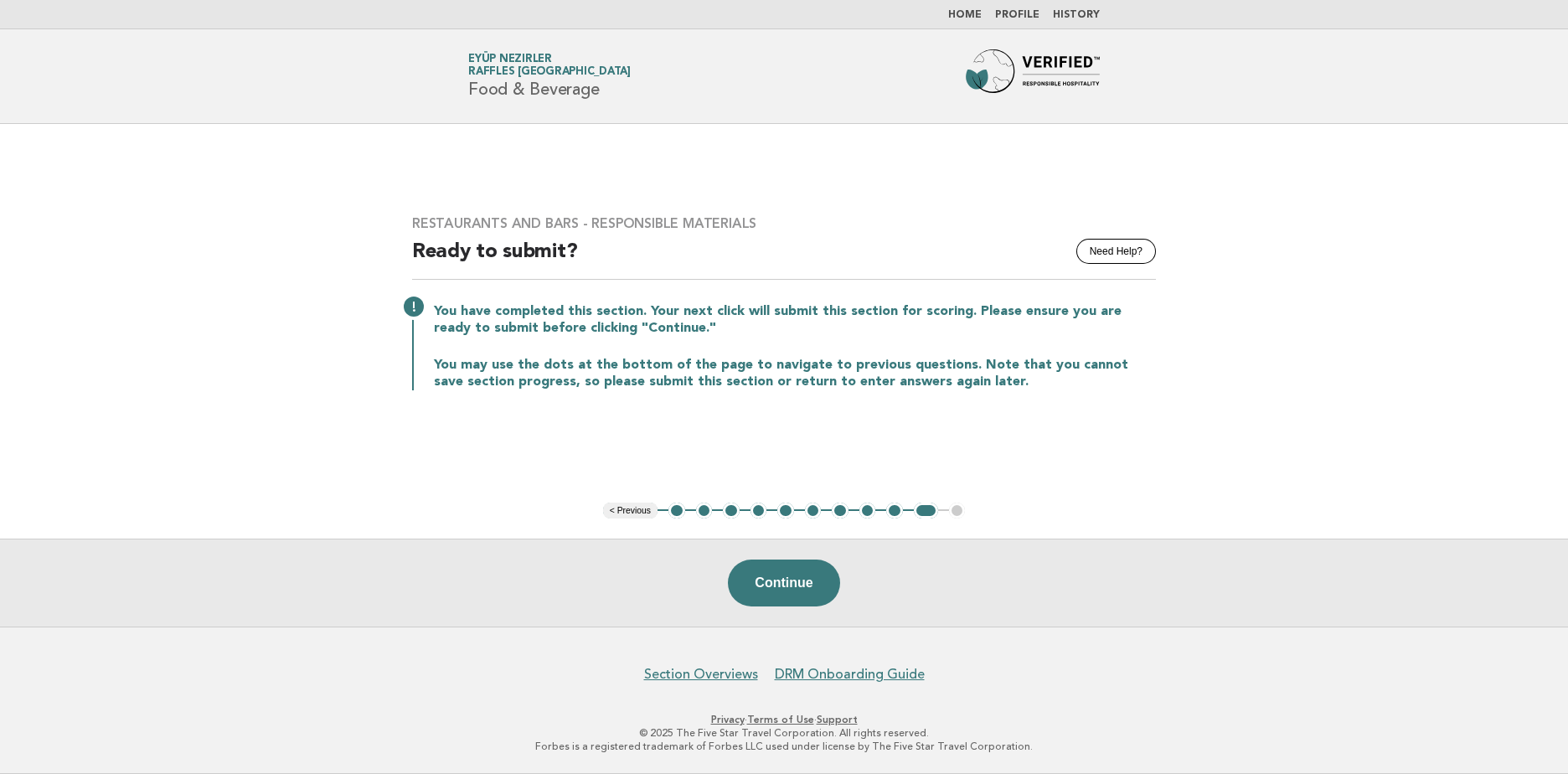
click at [728, 511] on button "3" at bounding box center [731, 511] width 16 height 16
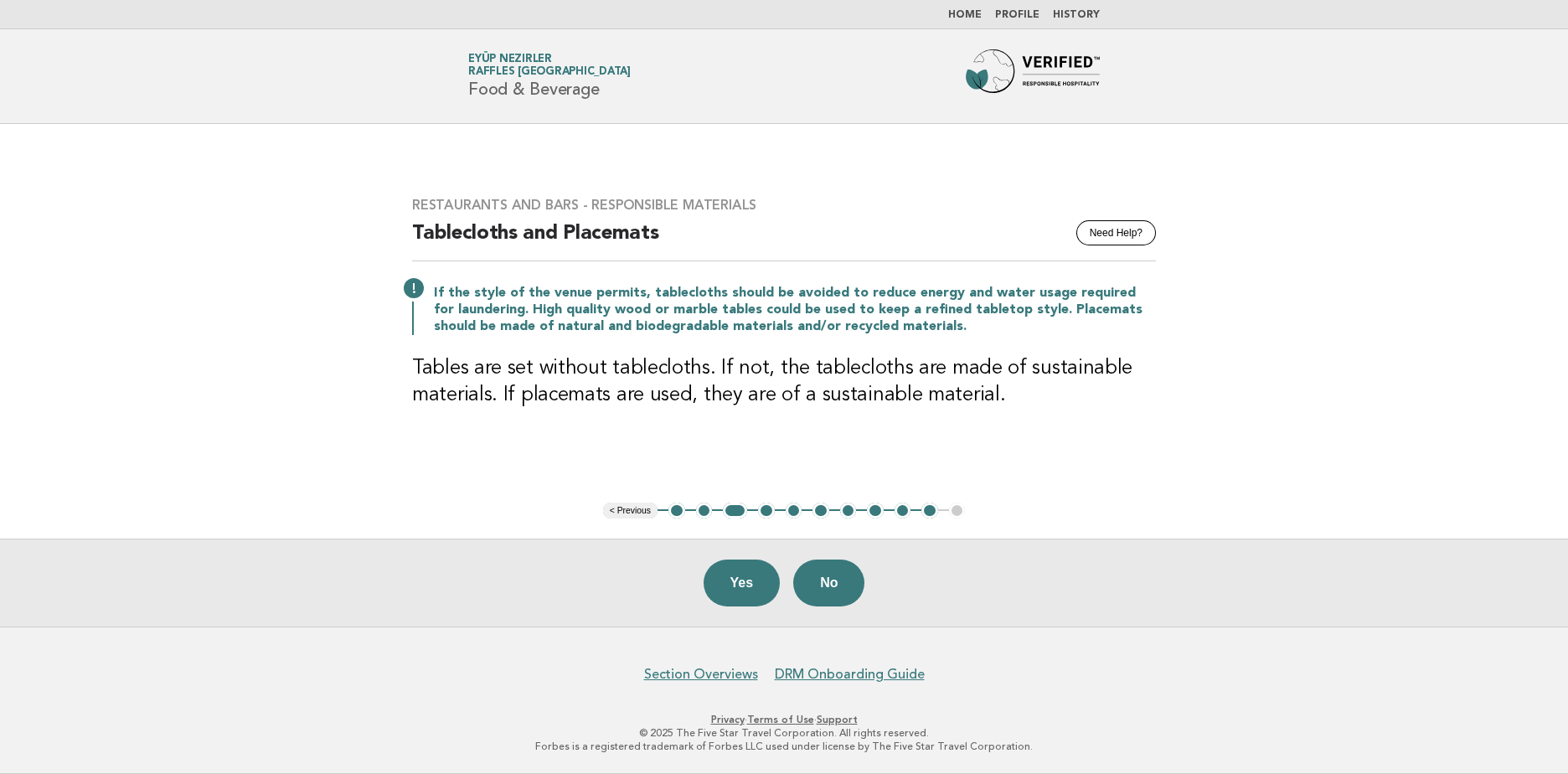
click at [770, 511] on button "4" at bounding box center [766, 511] width 16 height 16
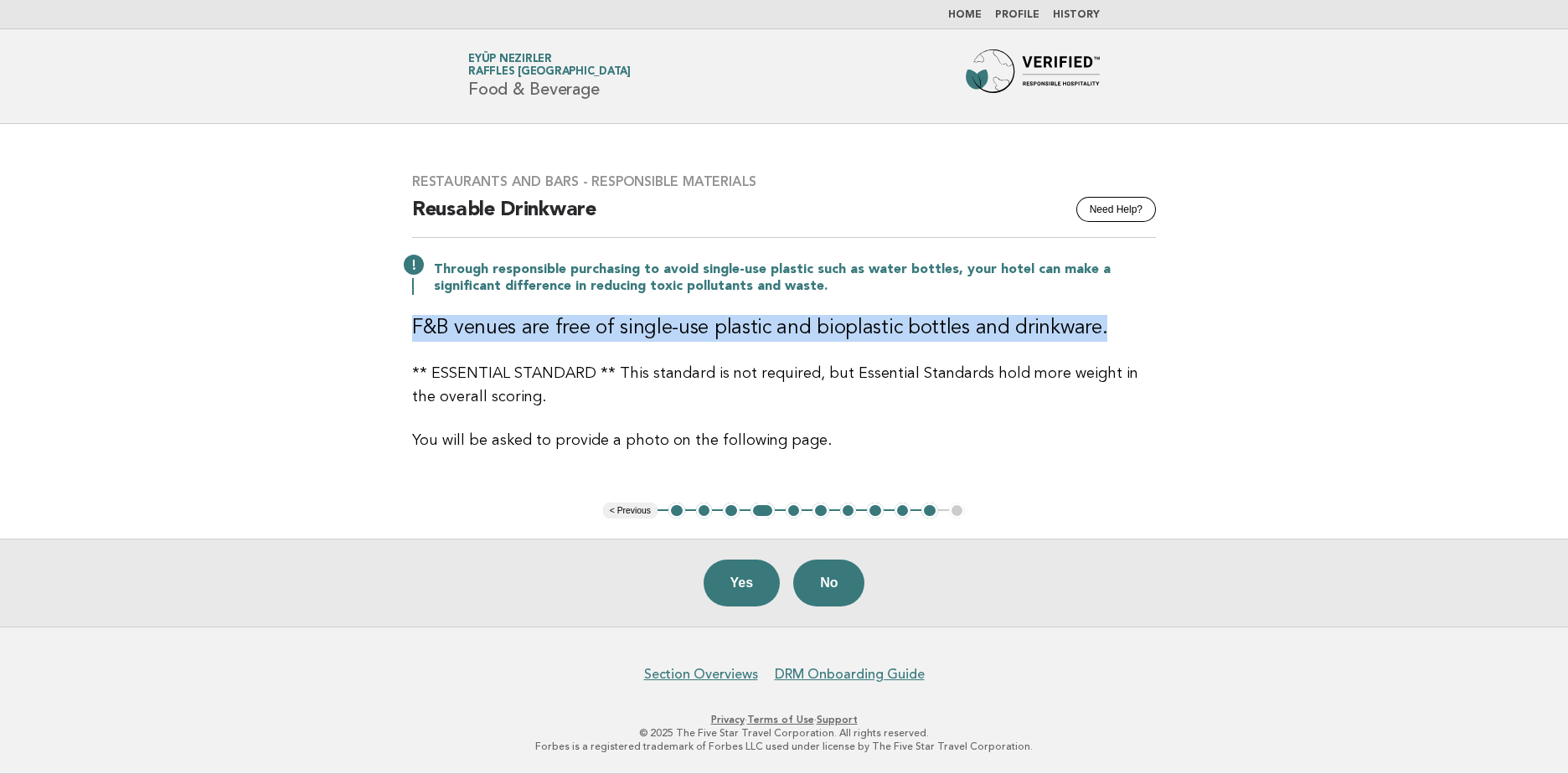
drag, startPoint x: 416, startPoint y: 329, endPoint x: 1095, endPoint y: 331, distance: 679.0
click at [1095, 331] on h3 "F&B venues are free of single-use plastic and bioplastic bottles and drinkware." at bounding box center [784, 328] width 744 height 27
copy h3 "F&B venues are free of single-use plastic and bioplastic bottles and drinkware."
click at [787, 514] on button "5" at bounding box center [795, 511] width 16 height 16
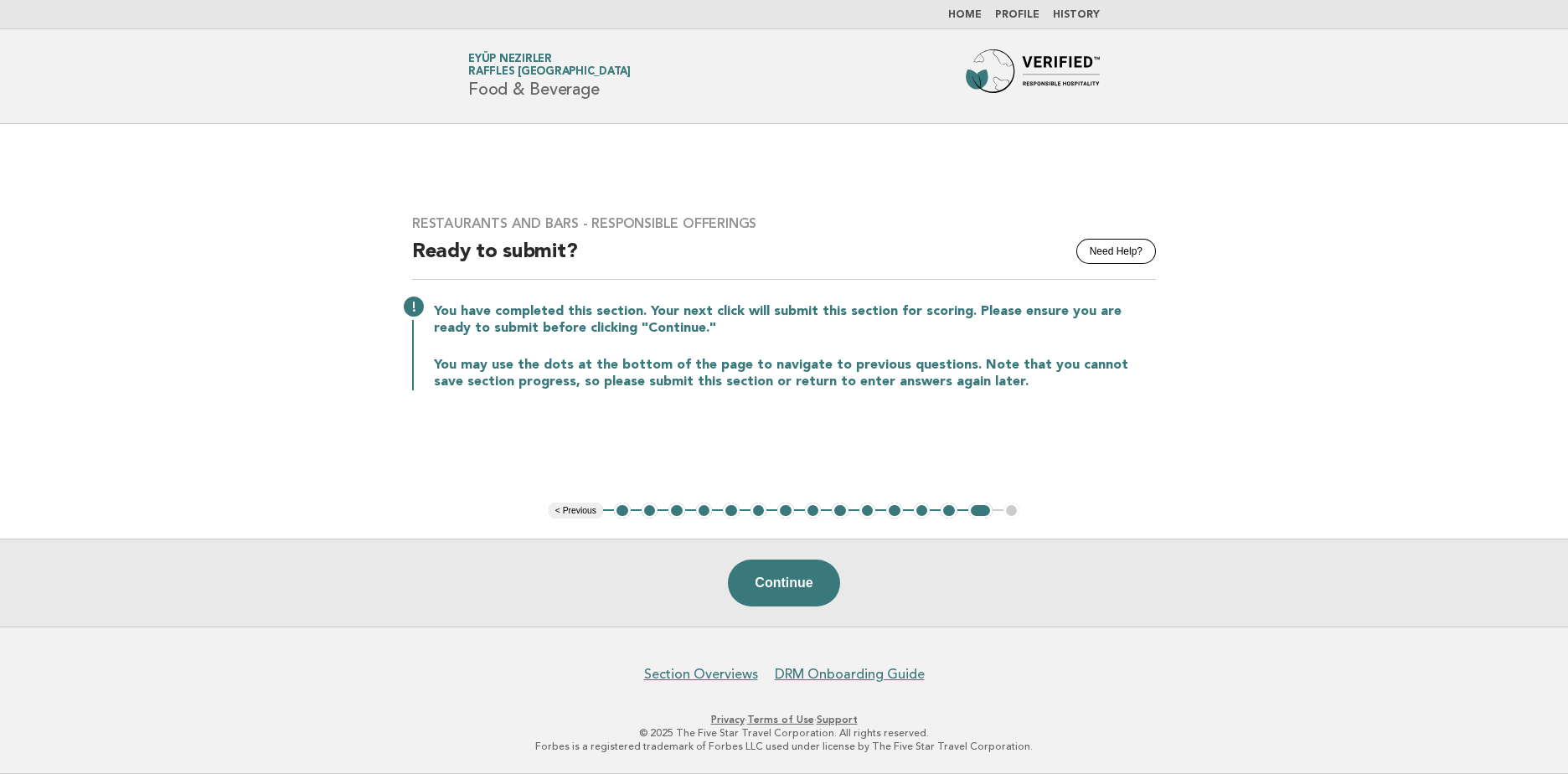
click at [1049, 62] on img at bounding box center [1033, 76] width 134 height 54
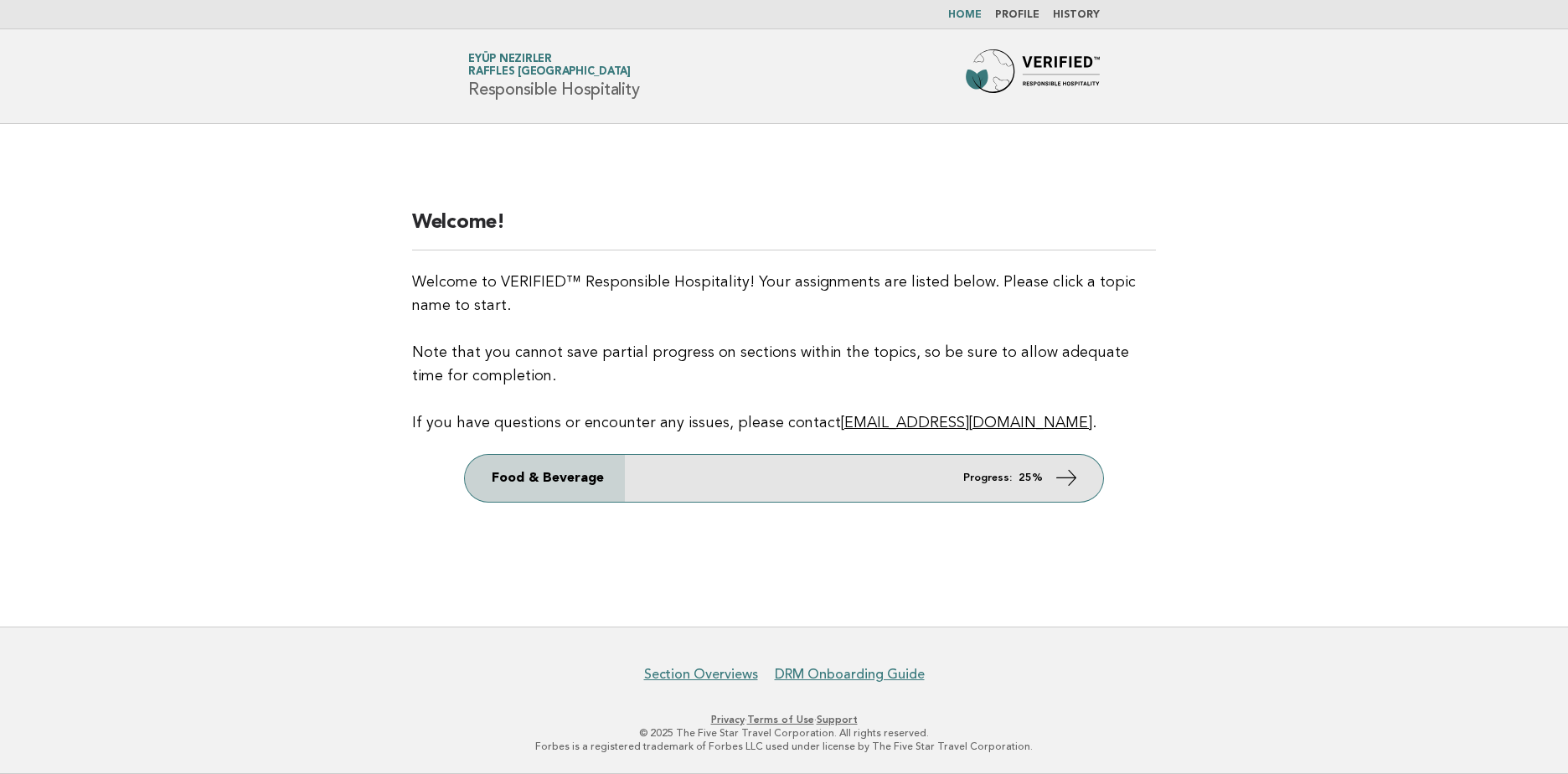
click at [987, 469] on link "Food & Beverage Progress: 25%" at bounding box center [784, 478] width 638 height 47
click at [1048, 493] on link "Food & Beverage Progress: 25%" at bounding box center [784, 478] width 638 height 47
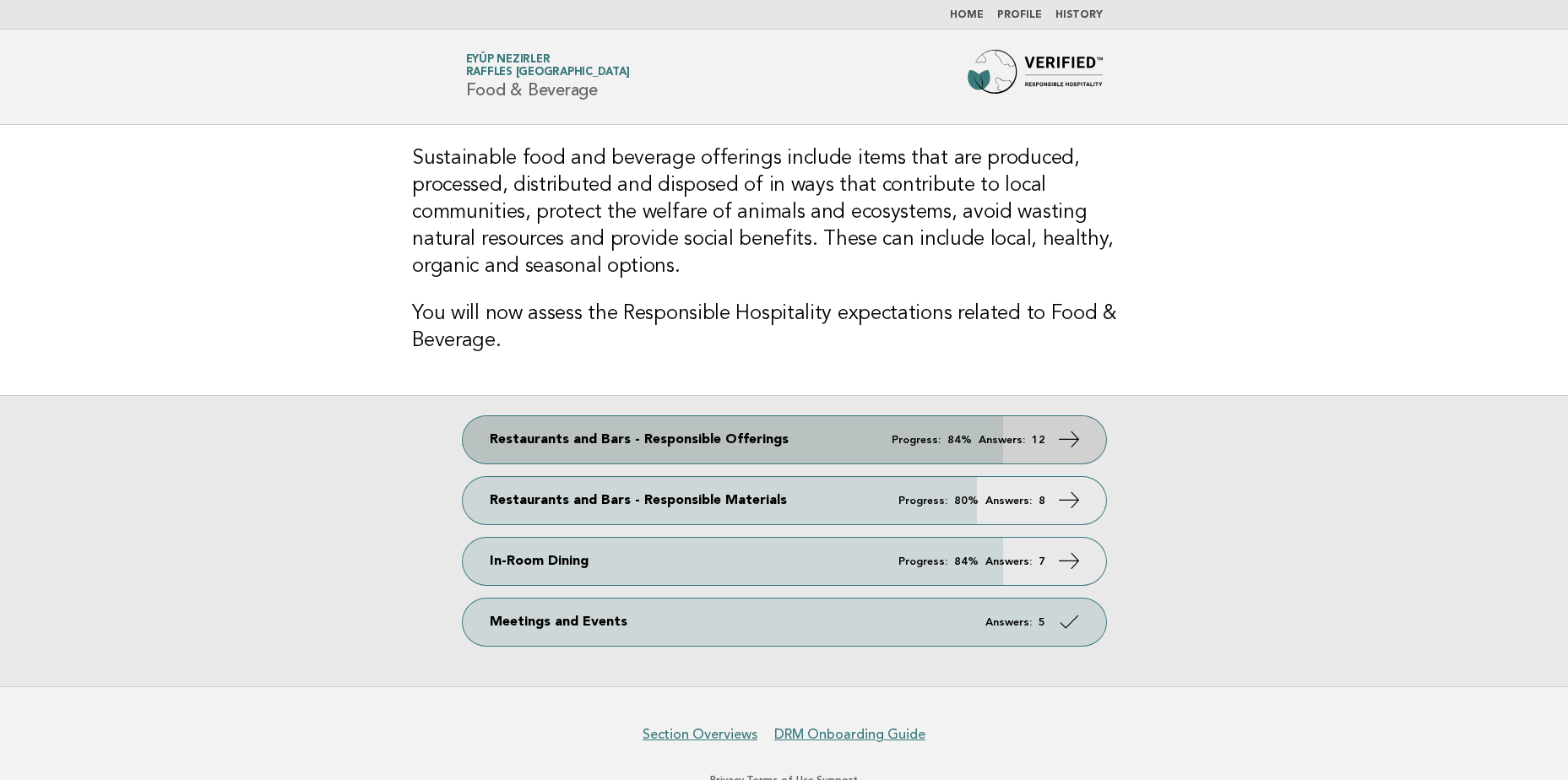
click at [914, 422] on link "Restaurants and Bars - Responsible Offerings Progress: 84% Answers: 12" at bounding box center [784, 439] width 643 height 47
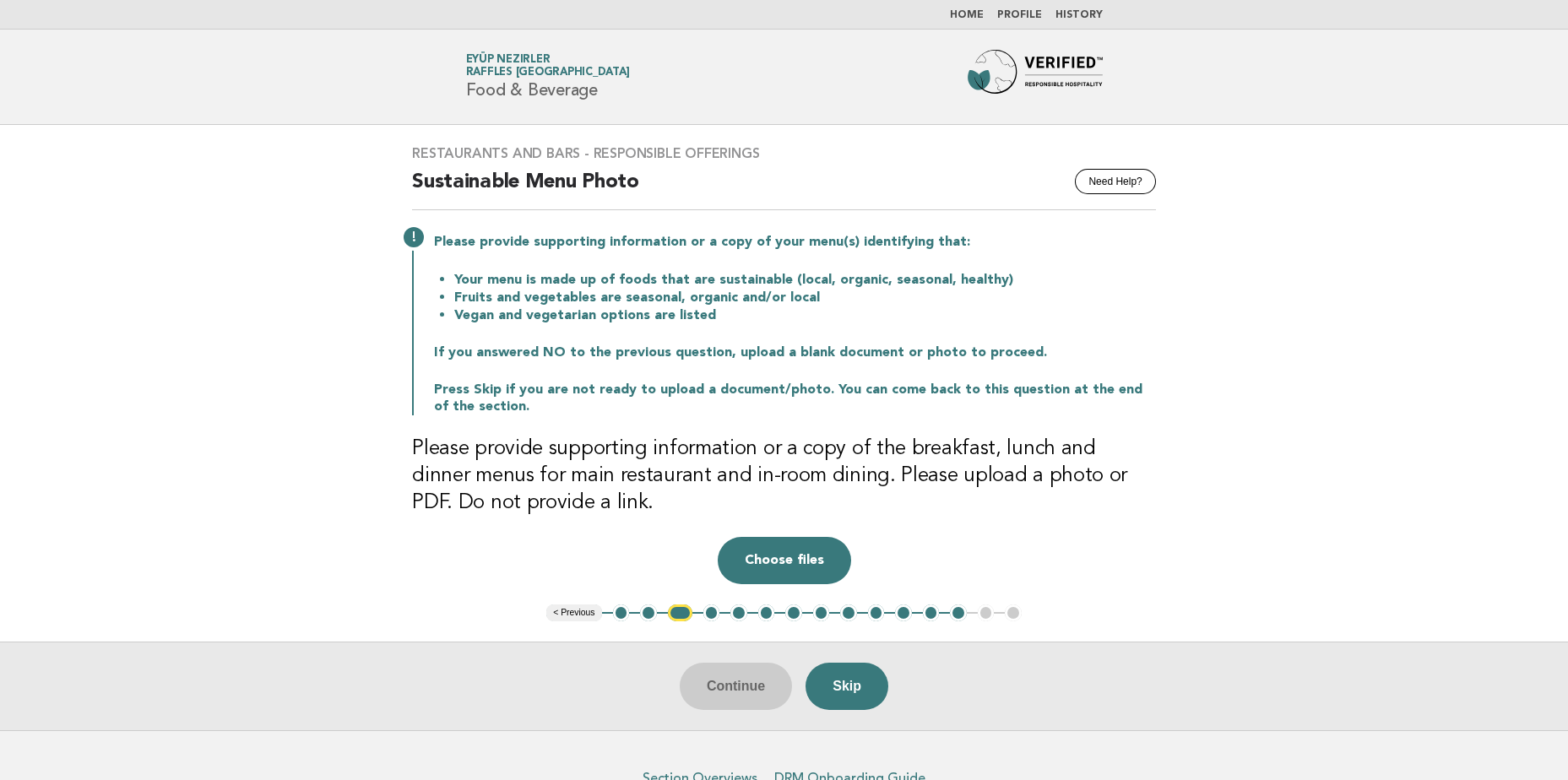
click at [1063, 91] on img at bounding box center [1035, 77] width 135 height 54
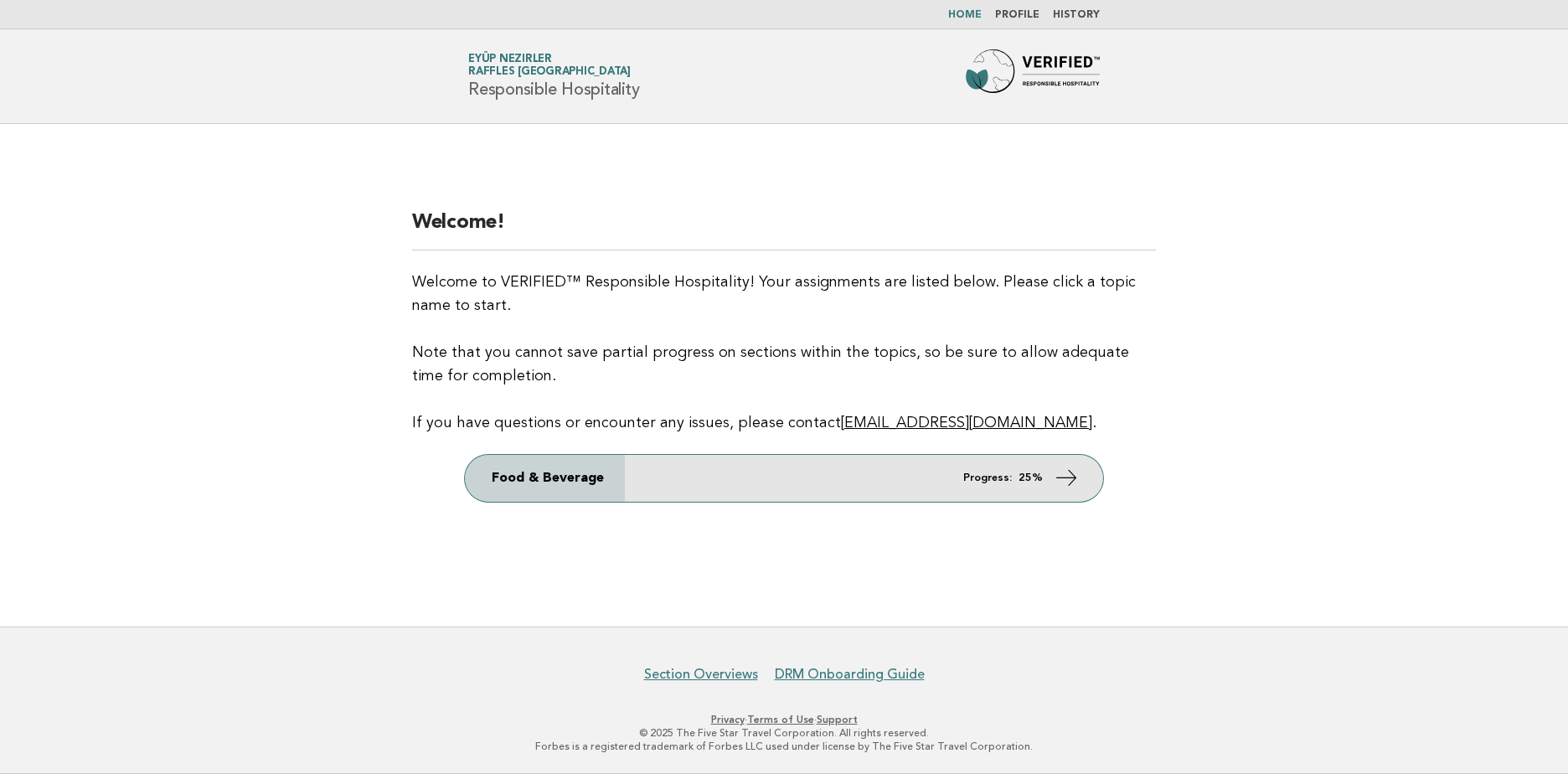
click at [978, 476] on em "Progress:" at bounding box center [988, 478] width 49 height 11
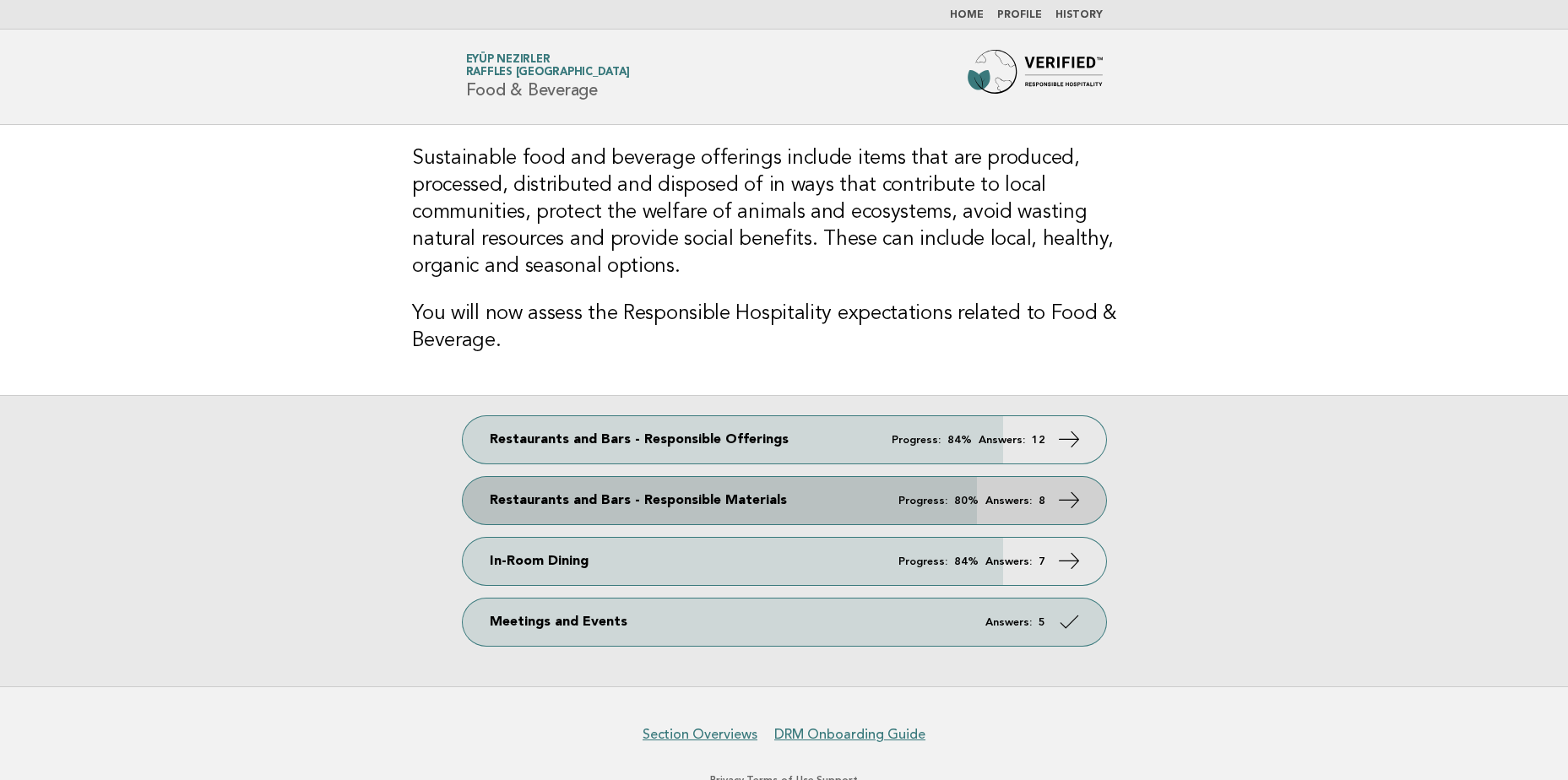
click at [1016, 495] on em "Answers:" at bounding box center [1008, 501] width 46 height 11
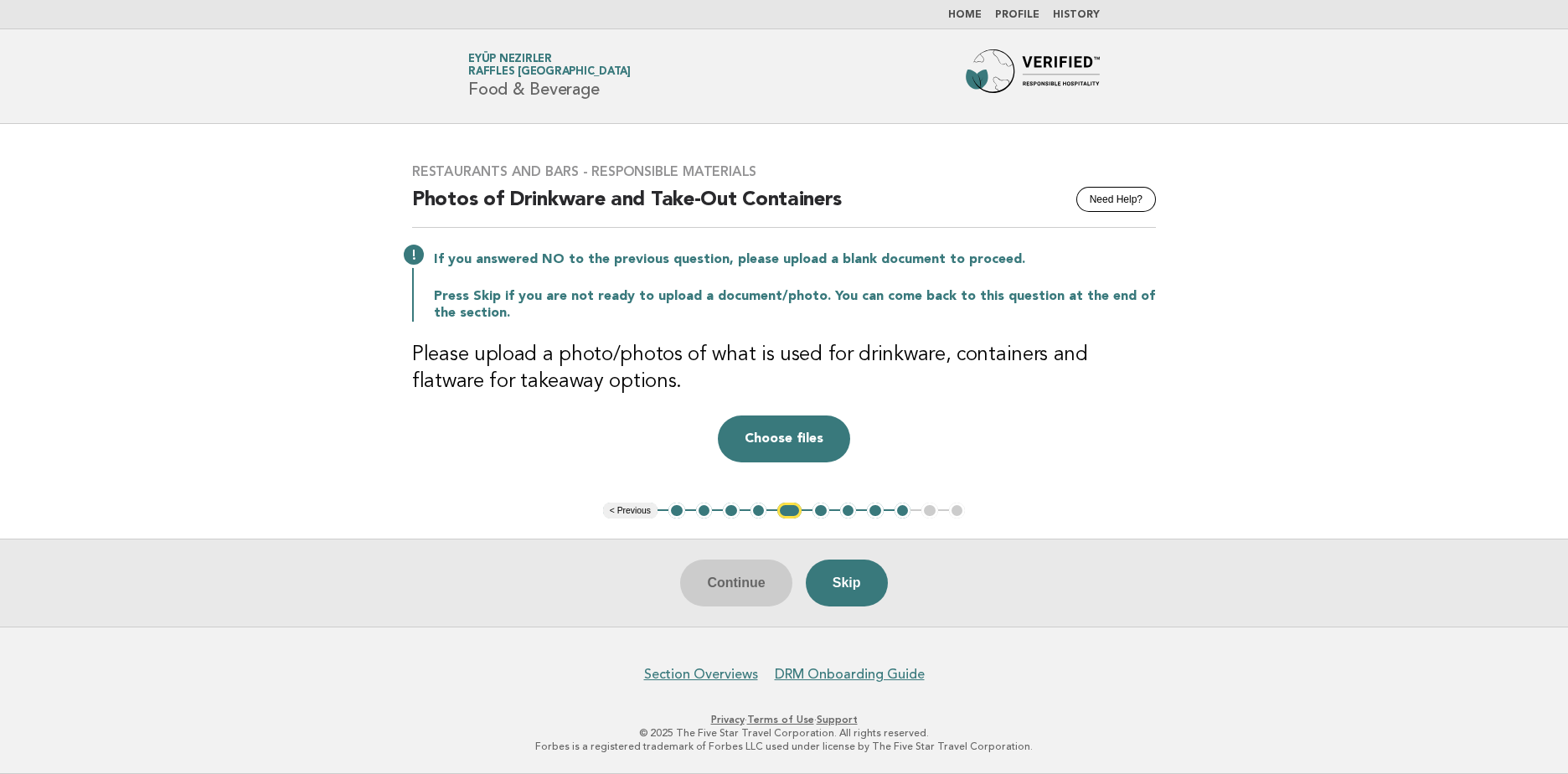
click at [755, 516] on button "4" at bounding box center [759, 511] width 16 height 16
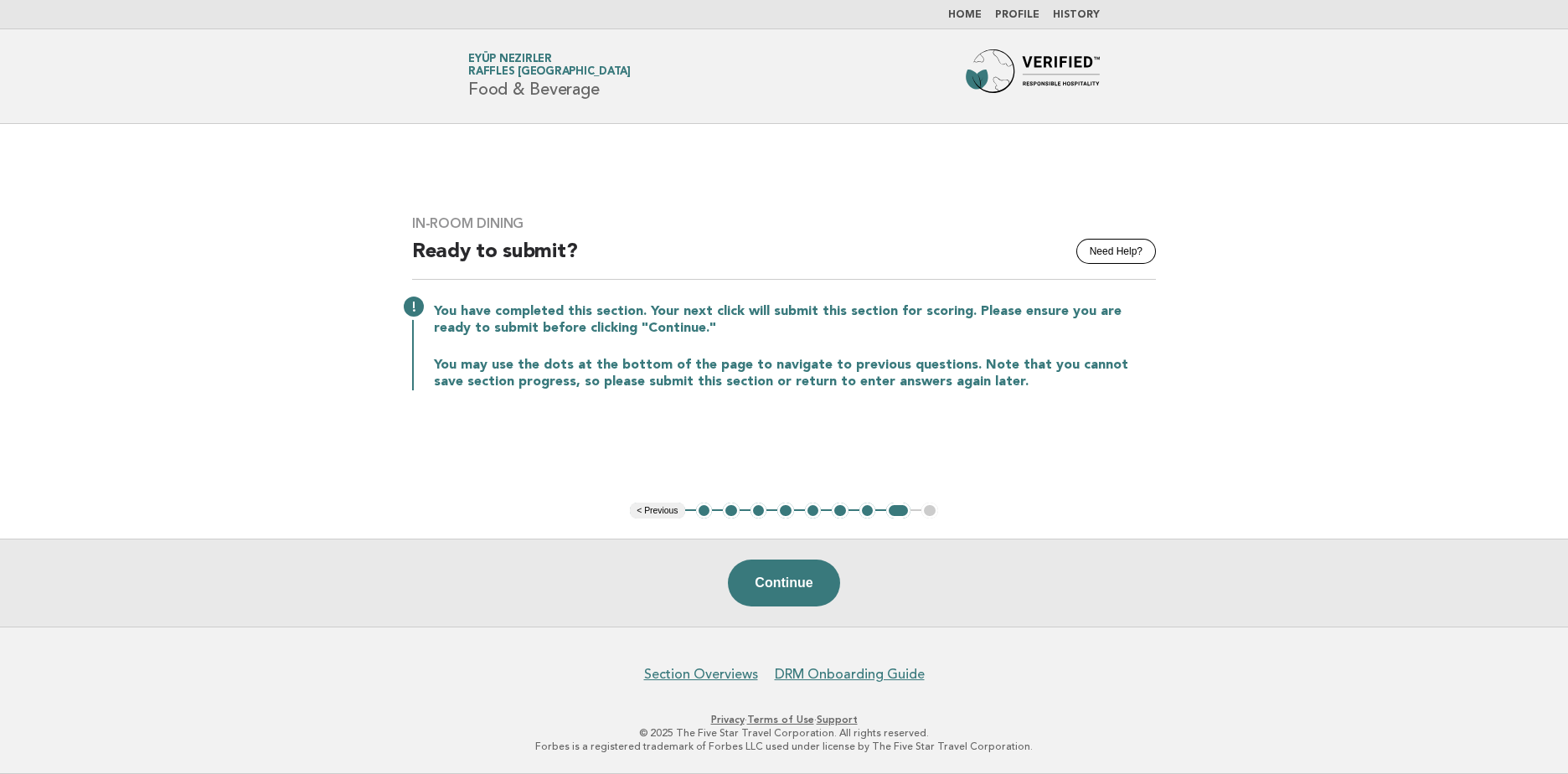
click at [697, 510] on button "1" at bounding box center [705, 511] width 16 height 16
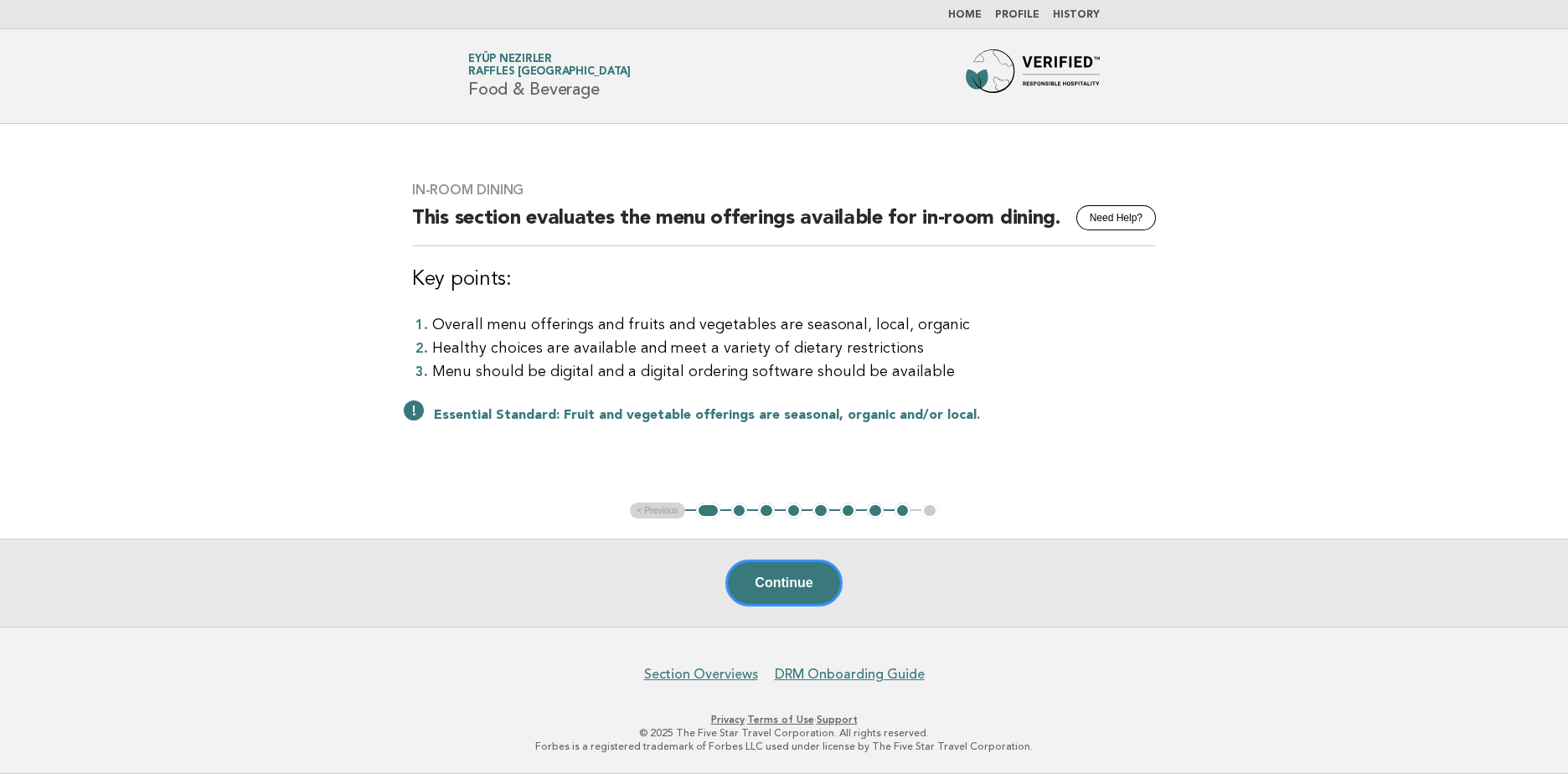
click at [738, 506] on button "2" at bounding box center [740, 511] width 16 height 16
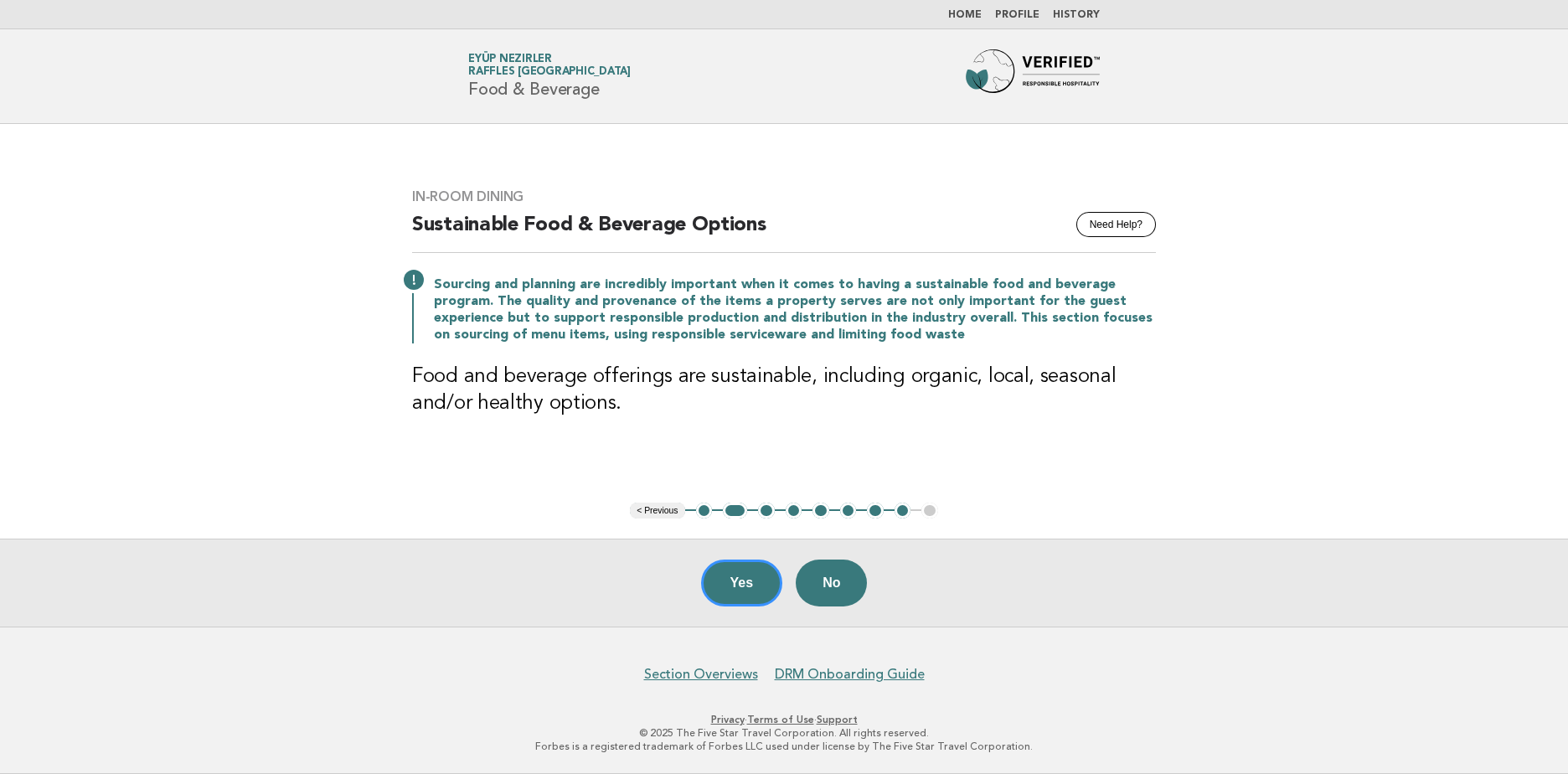
click at [769, 514] on button "3" at bounding box center [766, 511] width 16 height 16
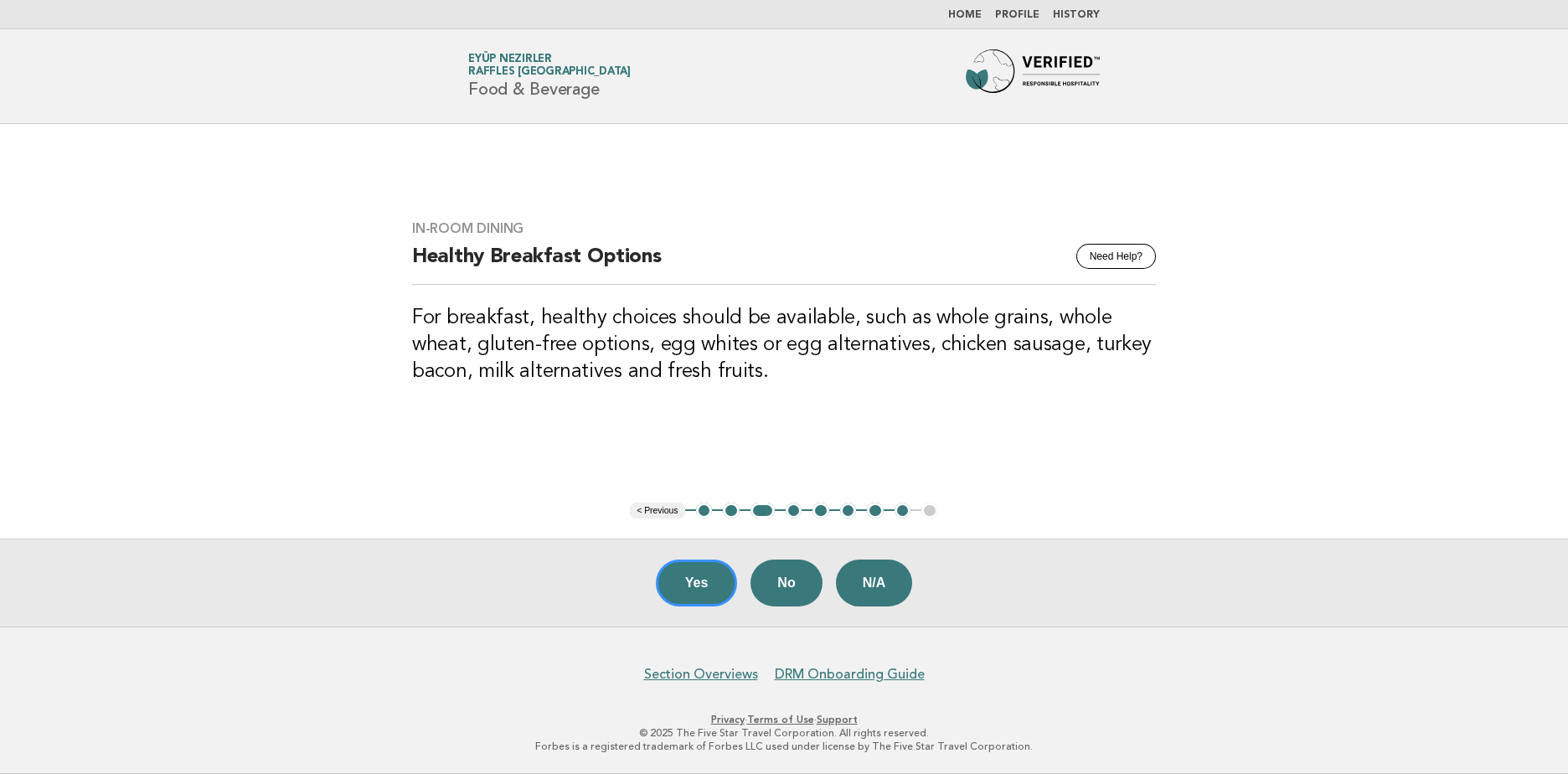
click at [793, 512] on button "4" at bounding box center [795, 511] width 16 height 16
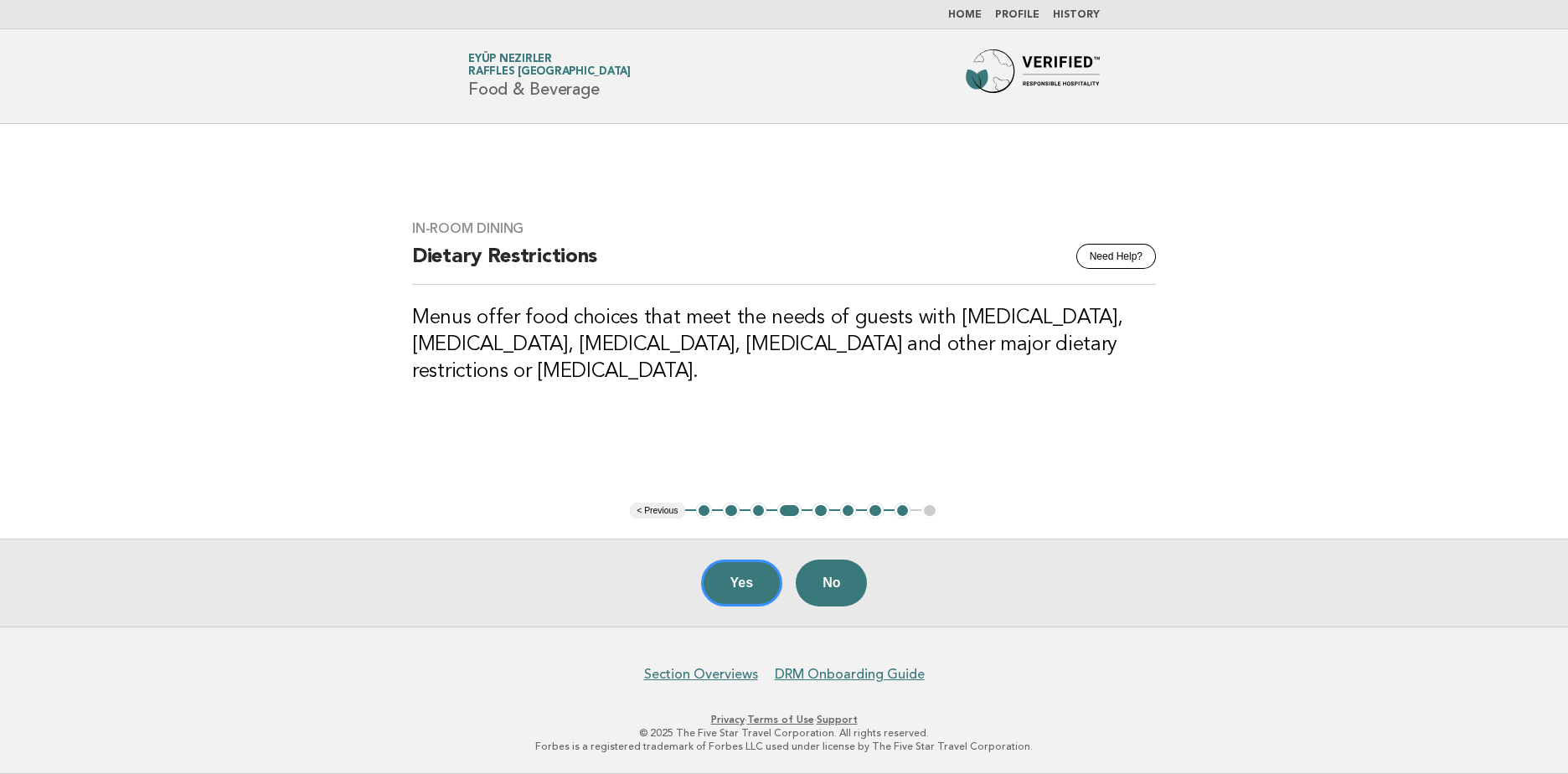
click at [820, 510] on button "5" at bounding box center [821, 511] width 16 height 16
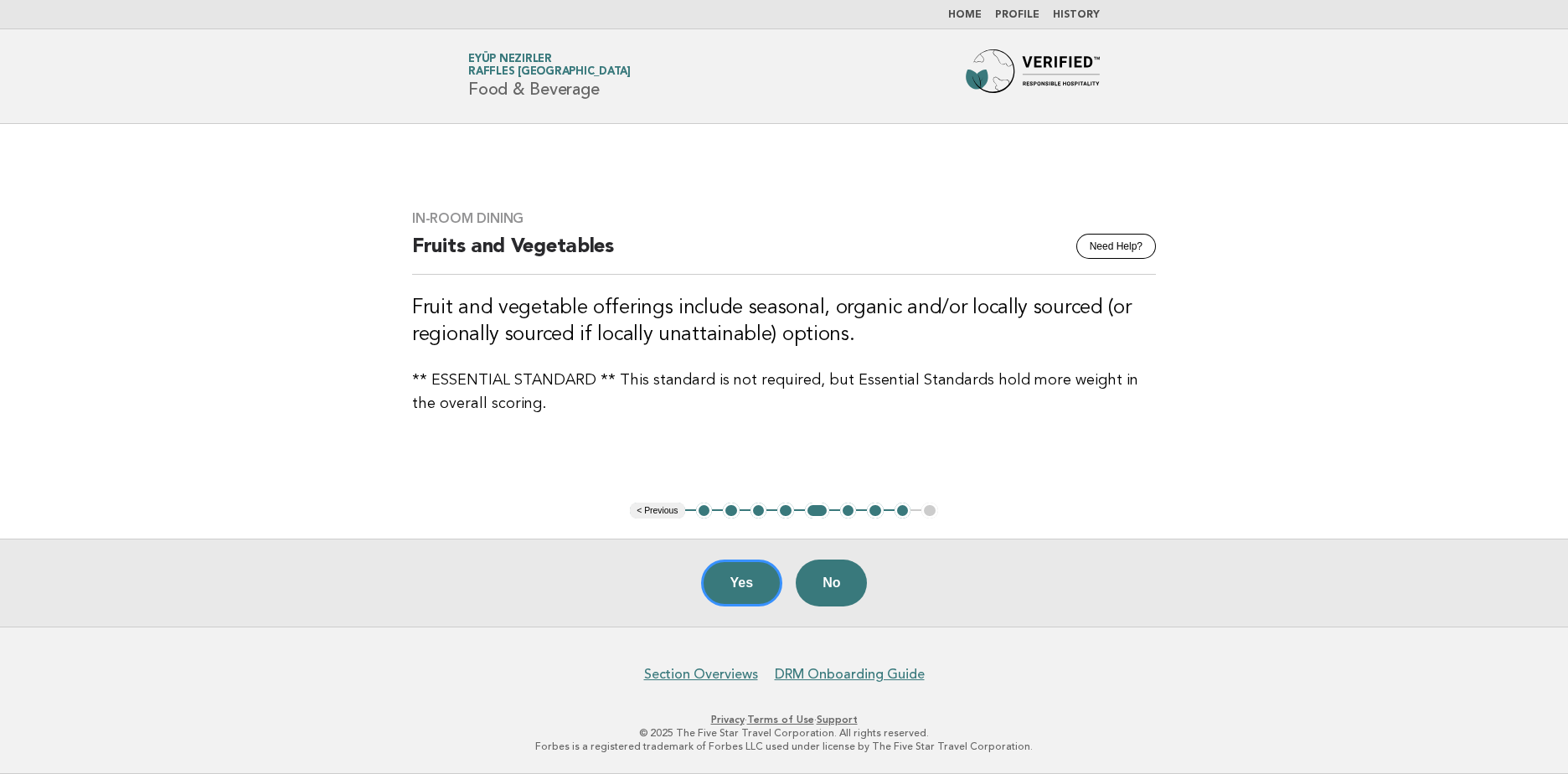
click at [848, 514] on button "6" at bounding box center [849, 511] width 16 height 16
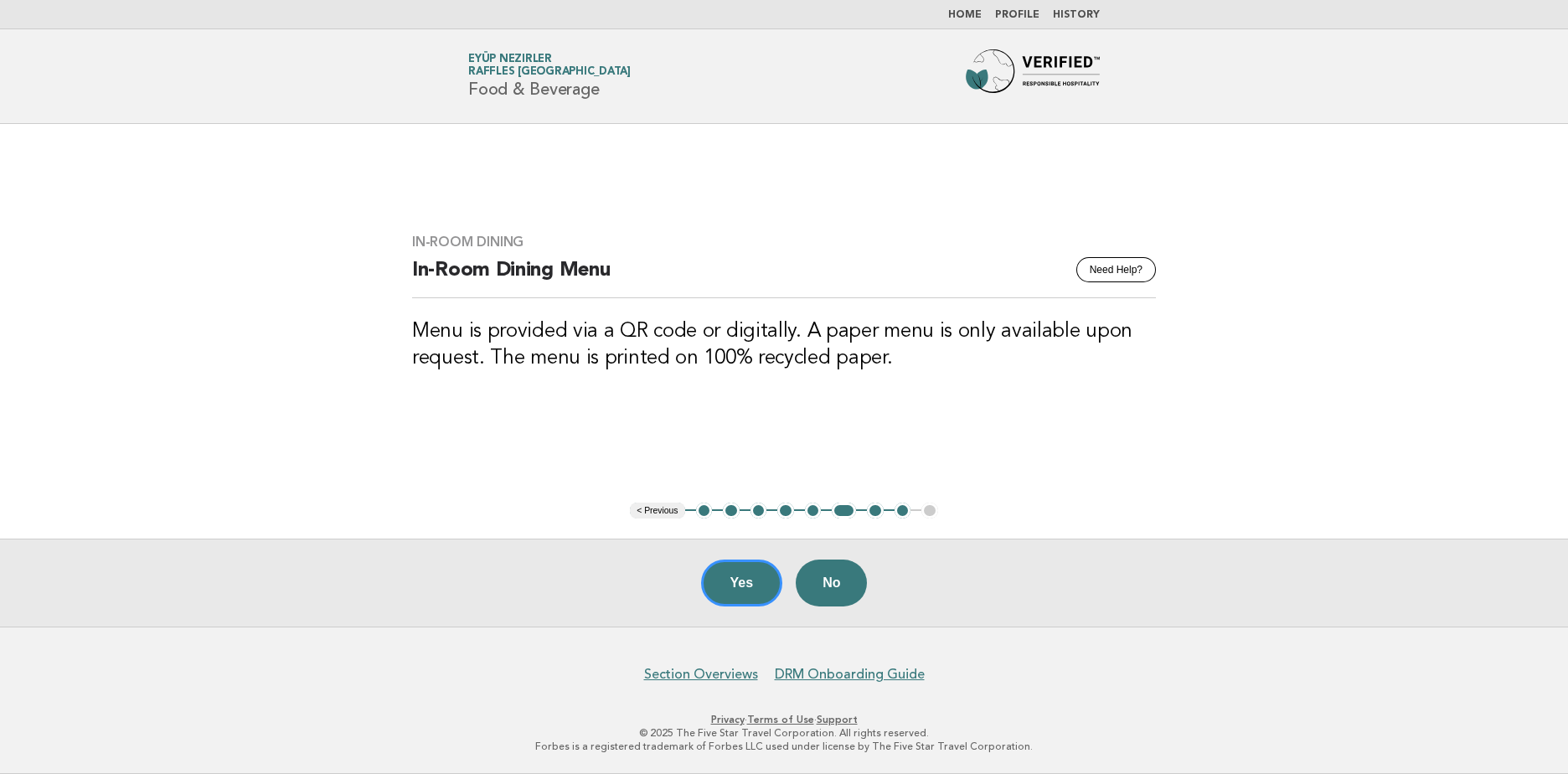
click at [873, 514] on button "7" at bounding box center [875, 511] width 16 height 16
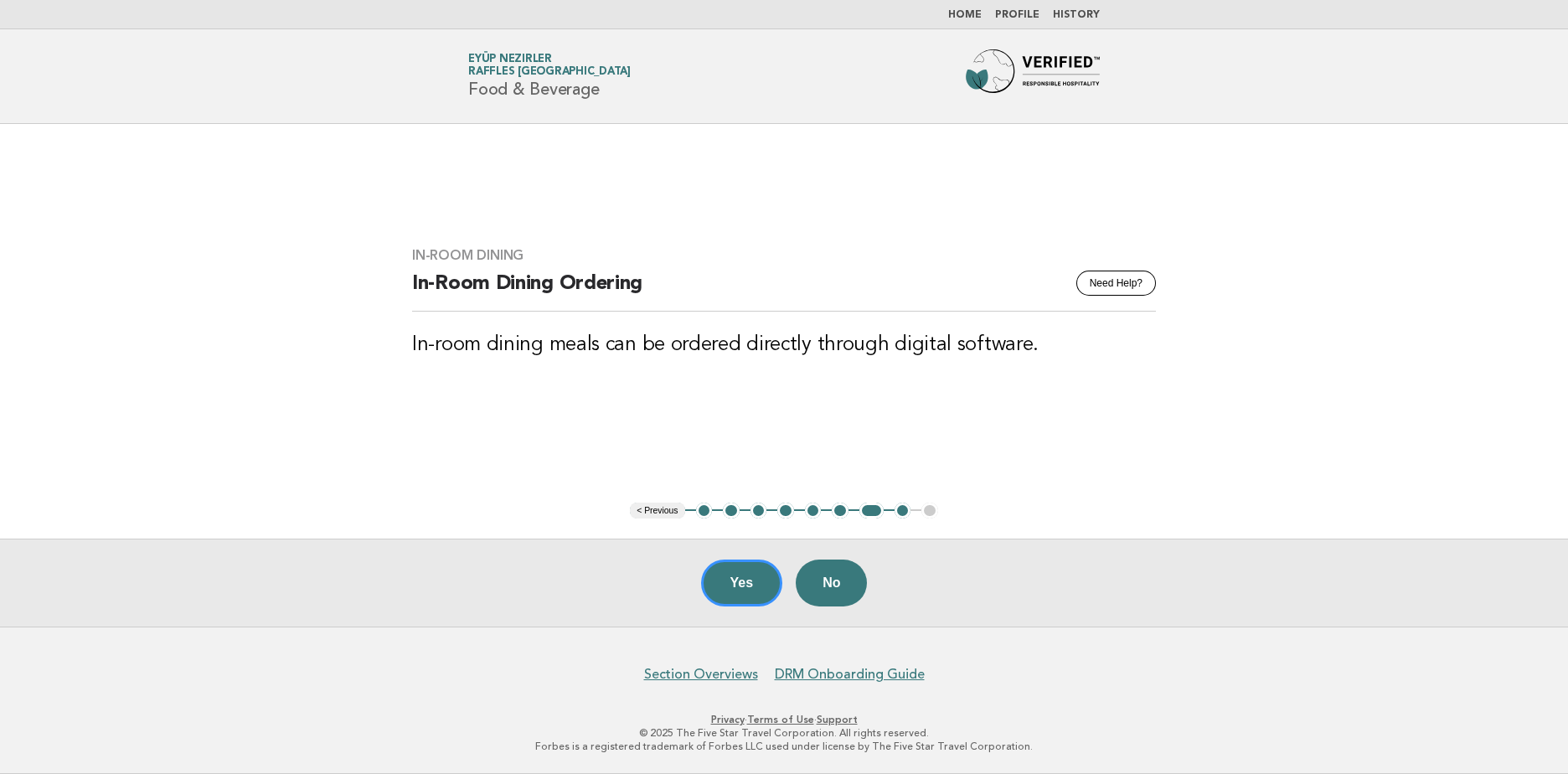
click at [904, 512] on button "8" at bounding box center [903, 511] width 16 height 16
click at [905, 519] on button "8" at bounding box center [903, 511] width 16 height 16
click at [905, 511] on button "8" at bounding box center [903, 511] width 16 height 16
click at [734, 569] on button "Yes" at bounding box center [742, 582] width 82 height 47
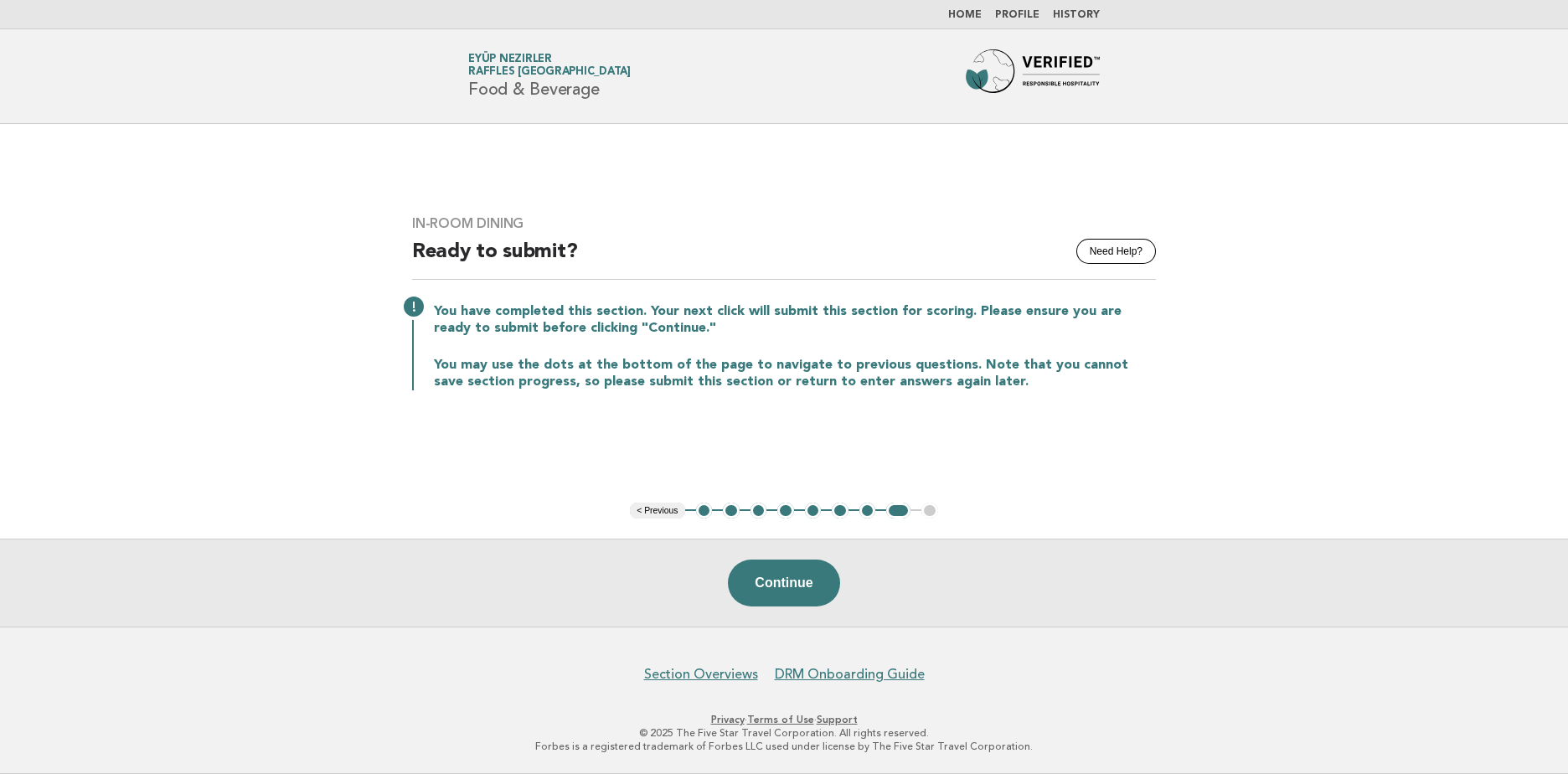
click at [839, 603] on div "Continue" at bounding box center [784, 583] width 1568 height 88
click at [834, 598] on button "Continue" at bounding box center [784, 582] width 112 height 47
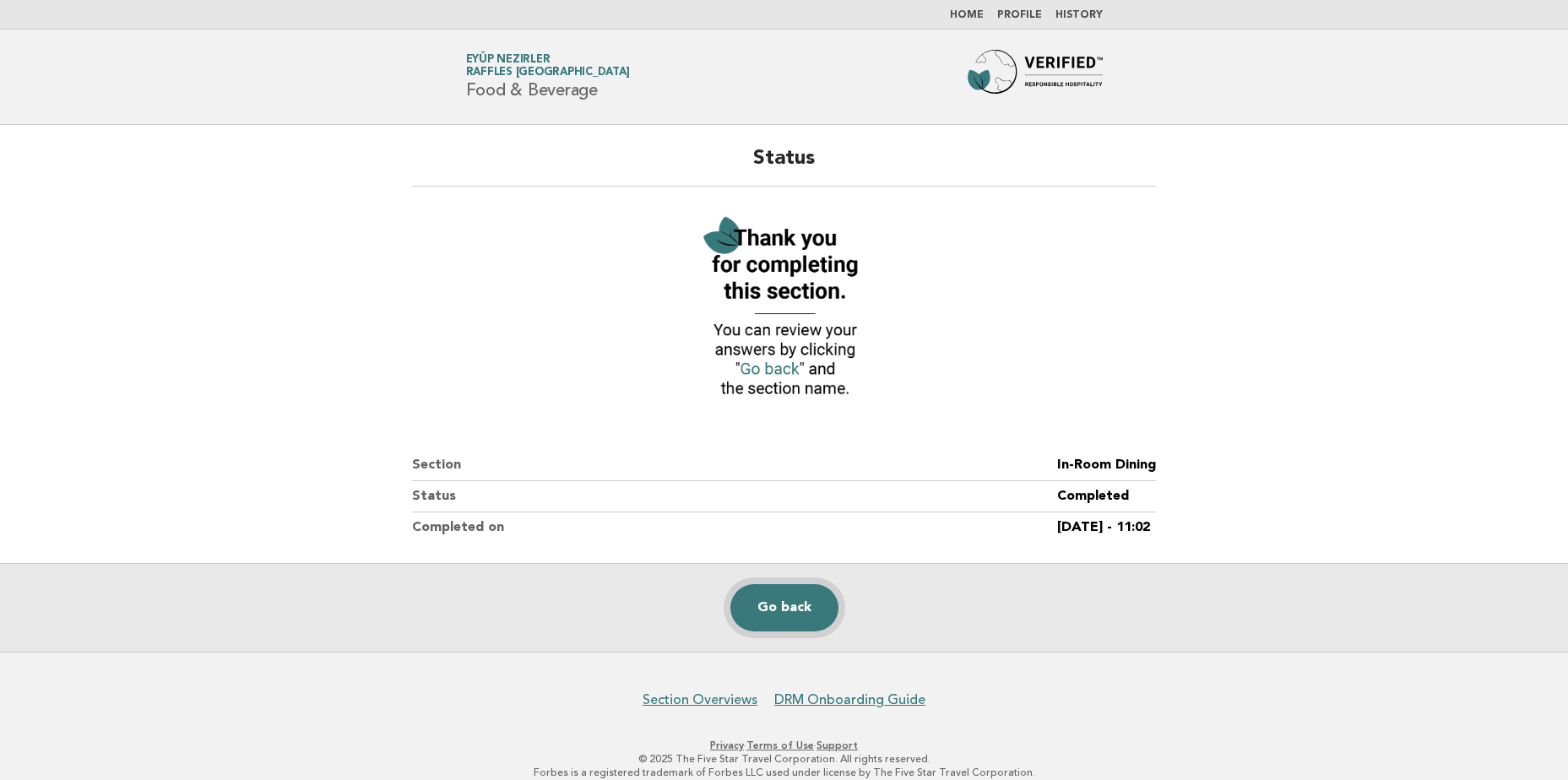
click at [807, 607] on link "Go back" at bounding box center [784, 607] width 108 height 47
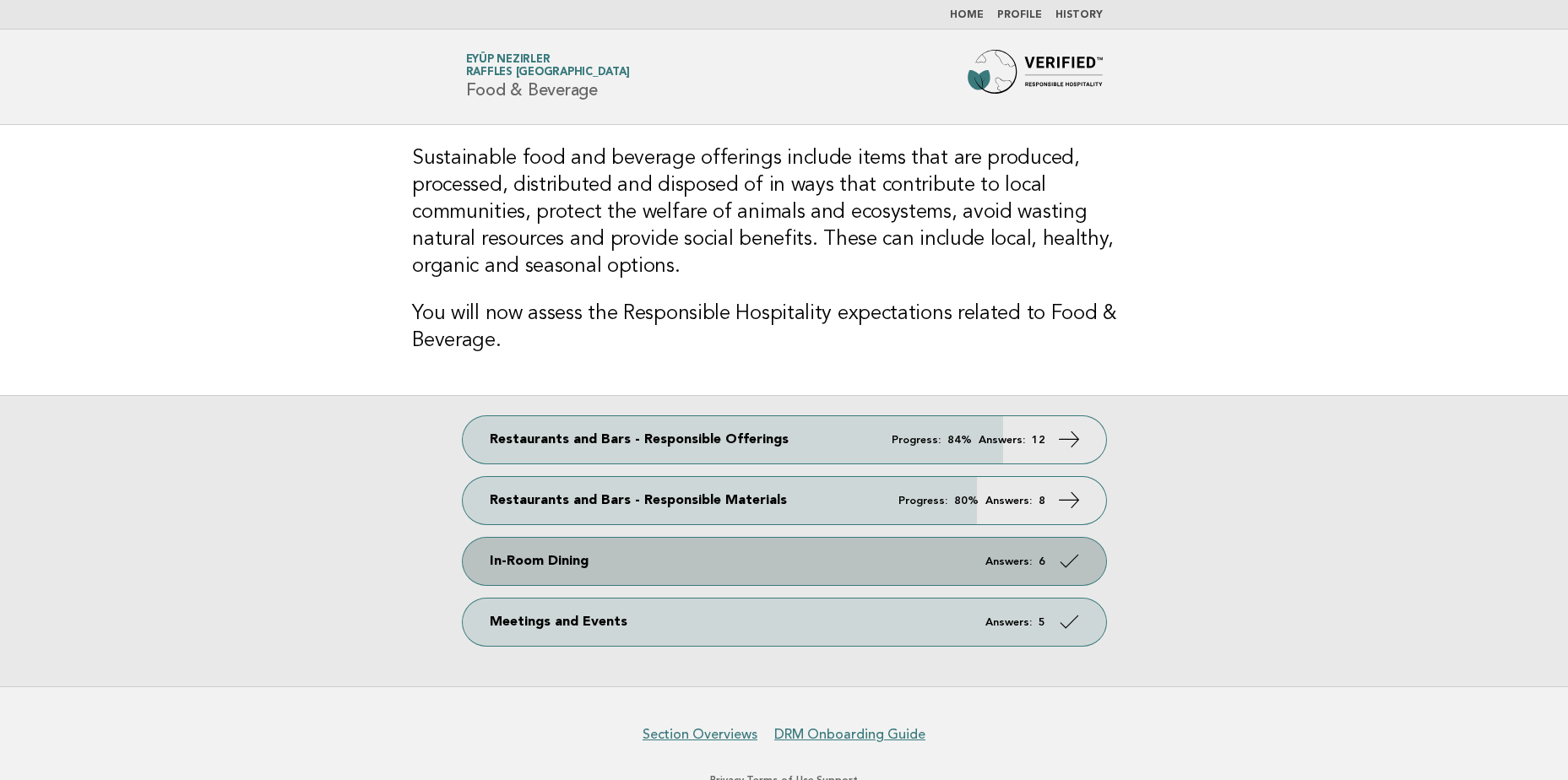
click at [1024, 556] on em "Answers:" at bounding box center [1008, 561] width 46 height 11
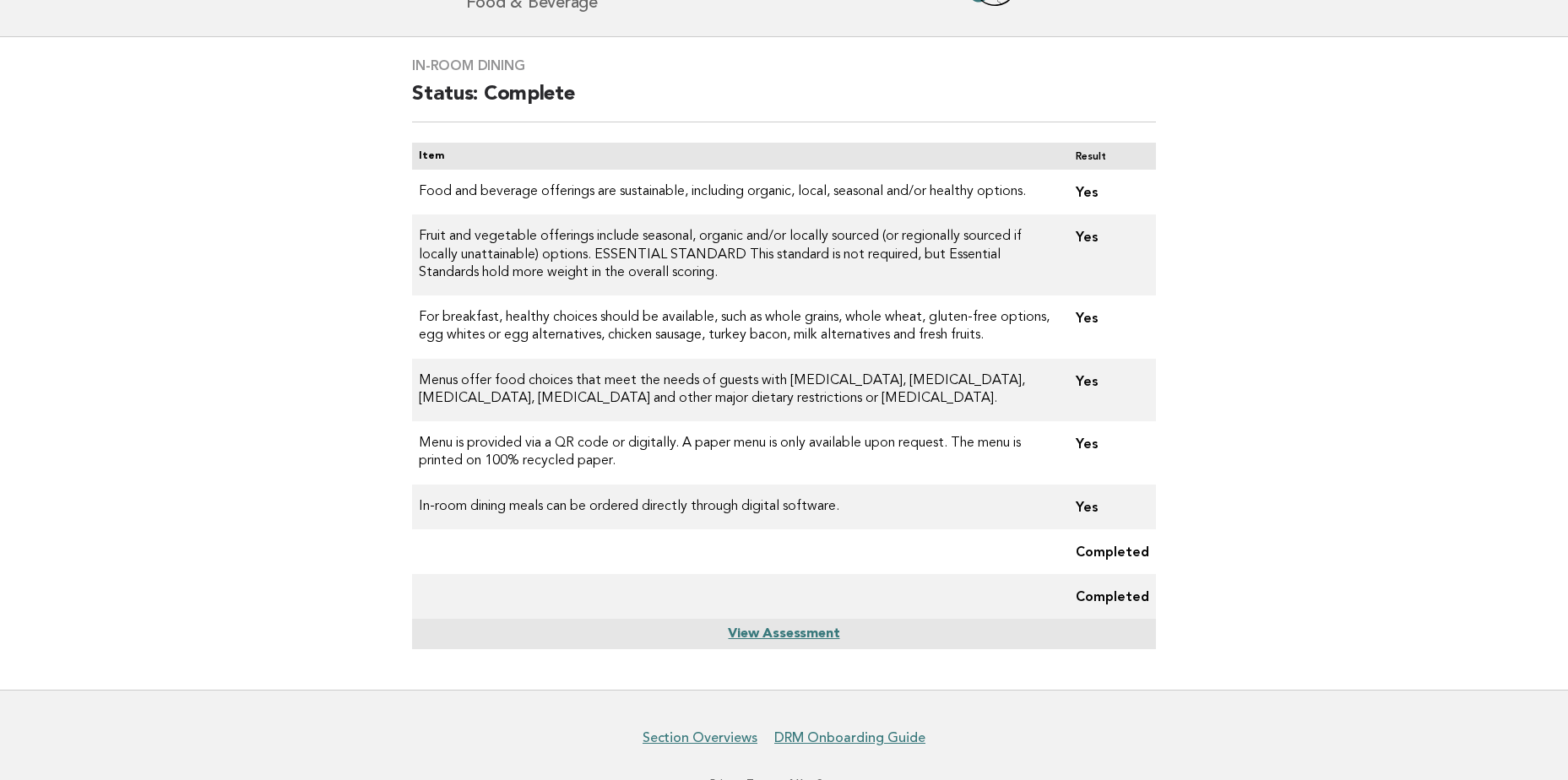
scroll to position [145, 0]
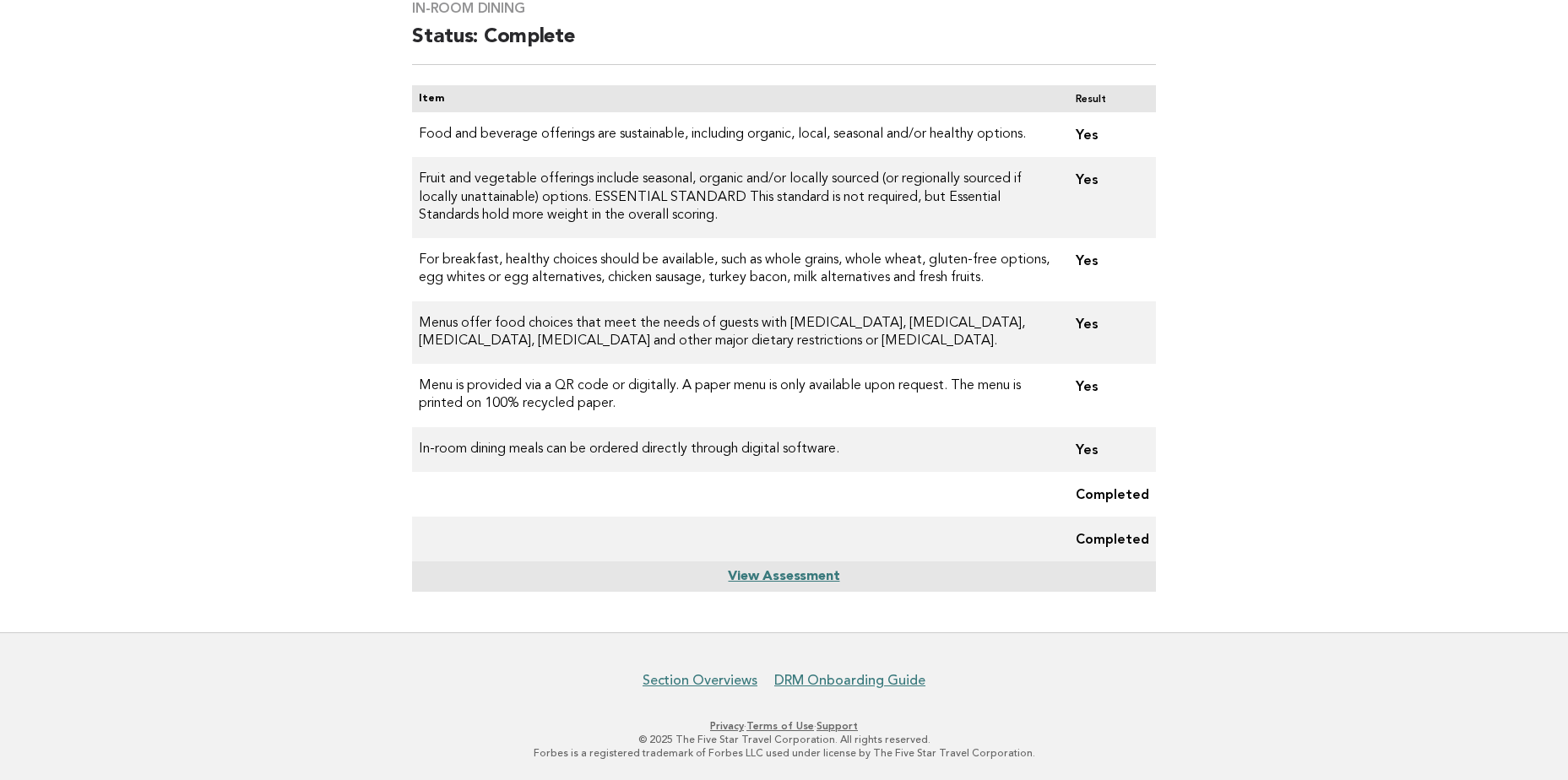
click at [814, 580] on link "View Assessment" at bounding box center [783, 576] width 112 height 14
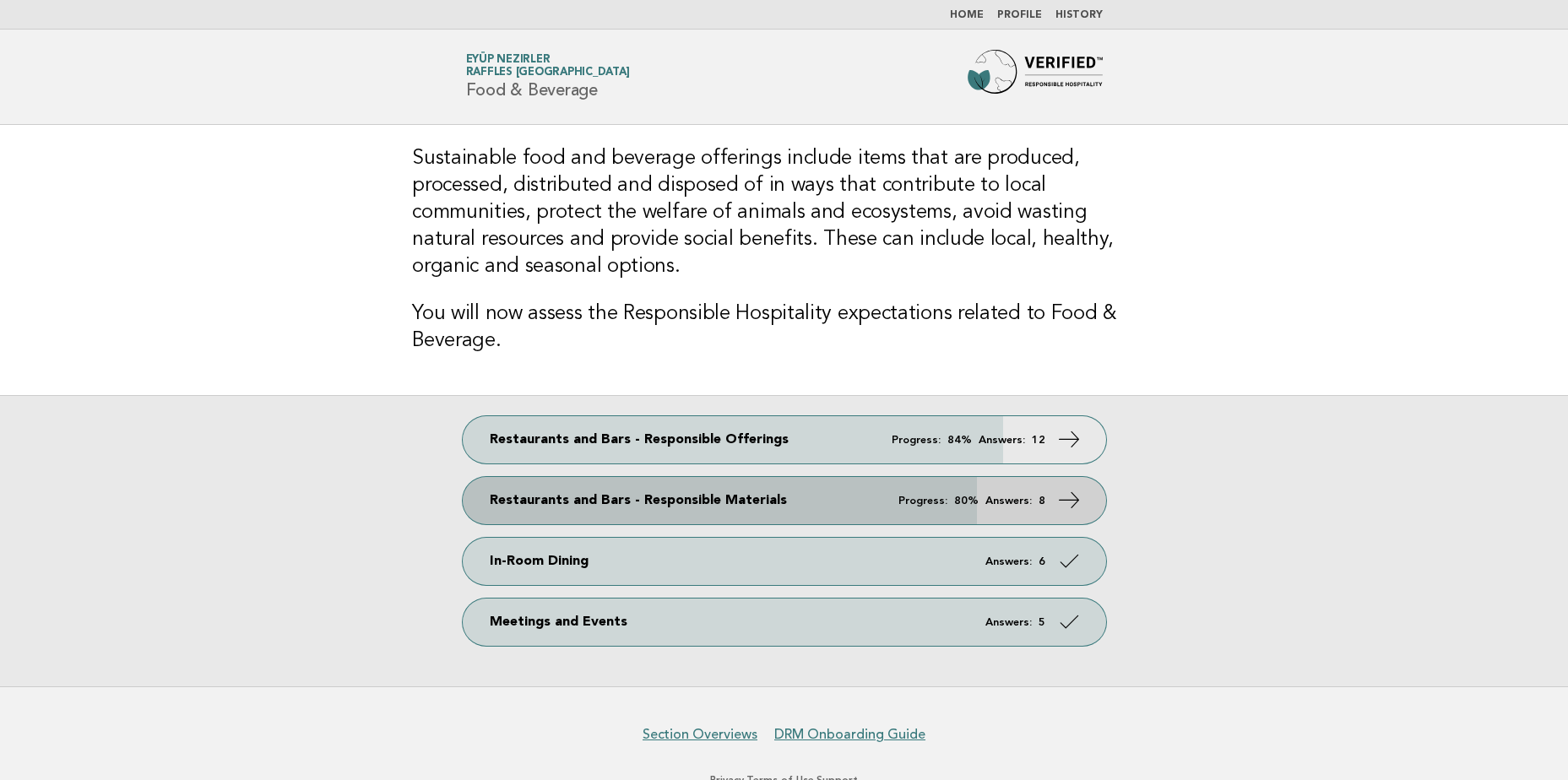
click at [849, 477] on link "Restaurants and Bars - Responsible Materials Progress: 80% Answers: 8" at bounding box center [784, 500] width 643 height 47
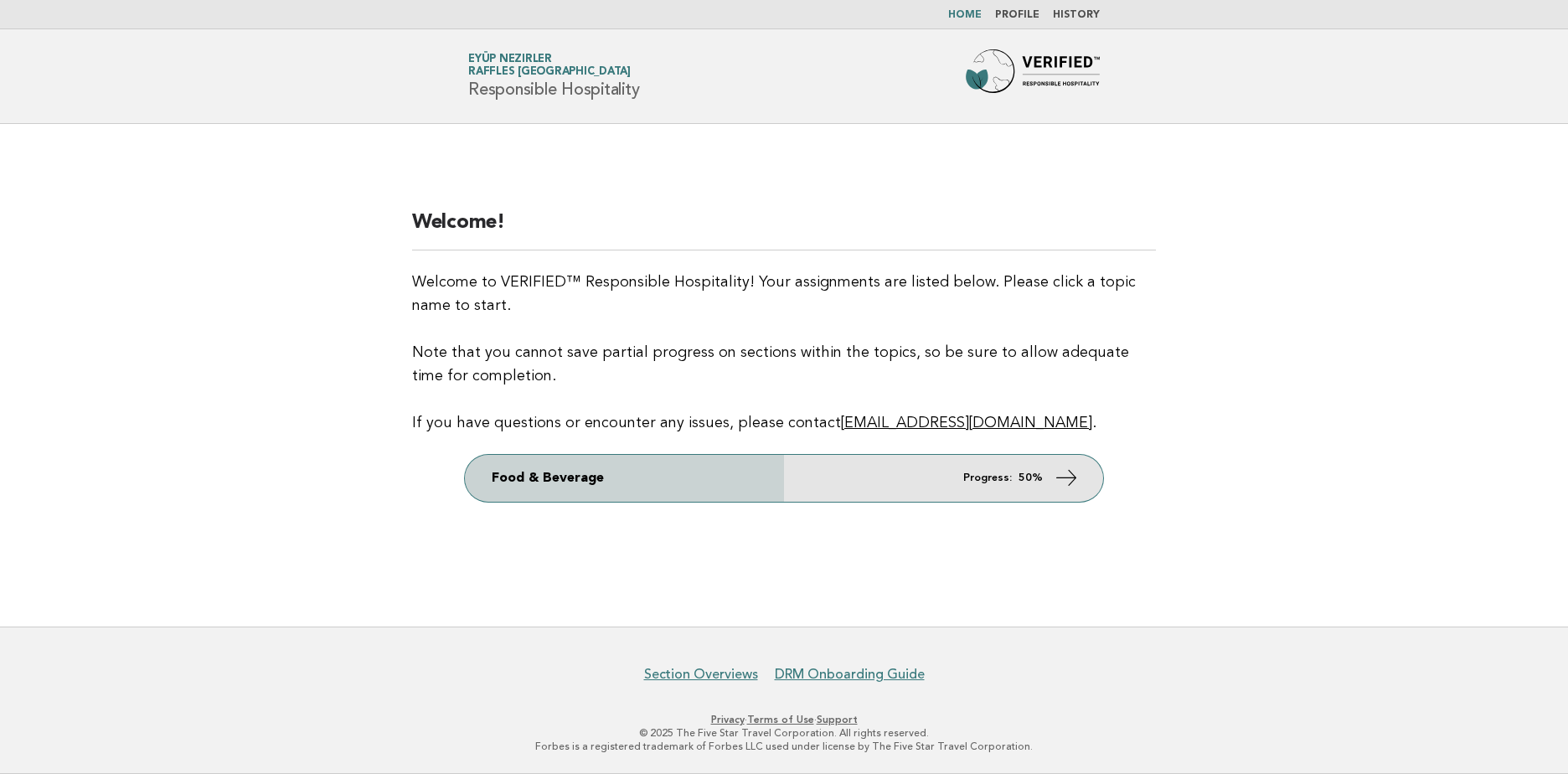
click at [972, 475] on em "Progress:" at bounding box center [988, 478] width 49 height 11
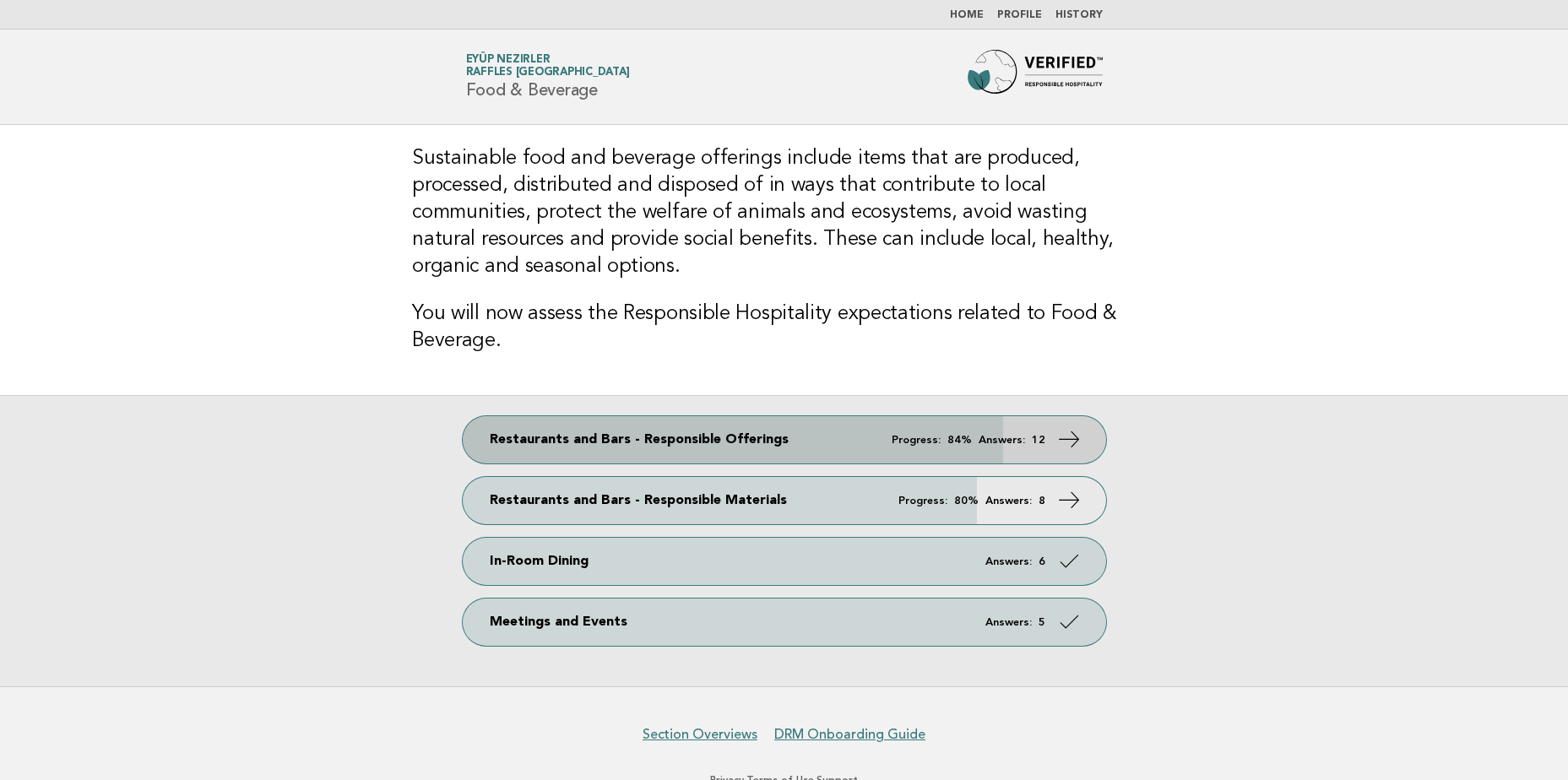
click at [1061, 427] on icon at bounding box center [1068, 439] width 25 height 25
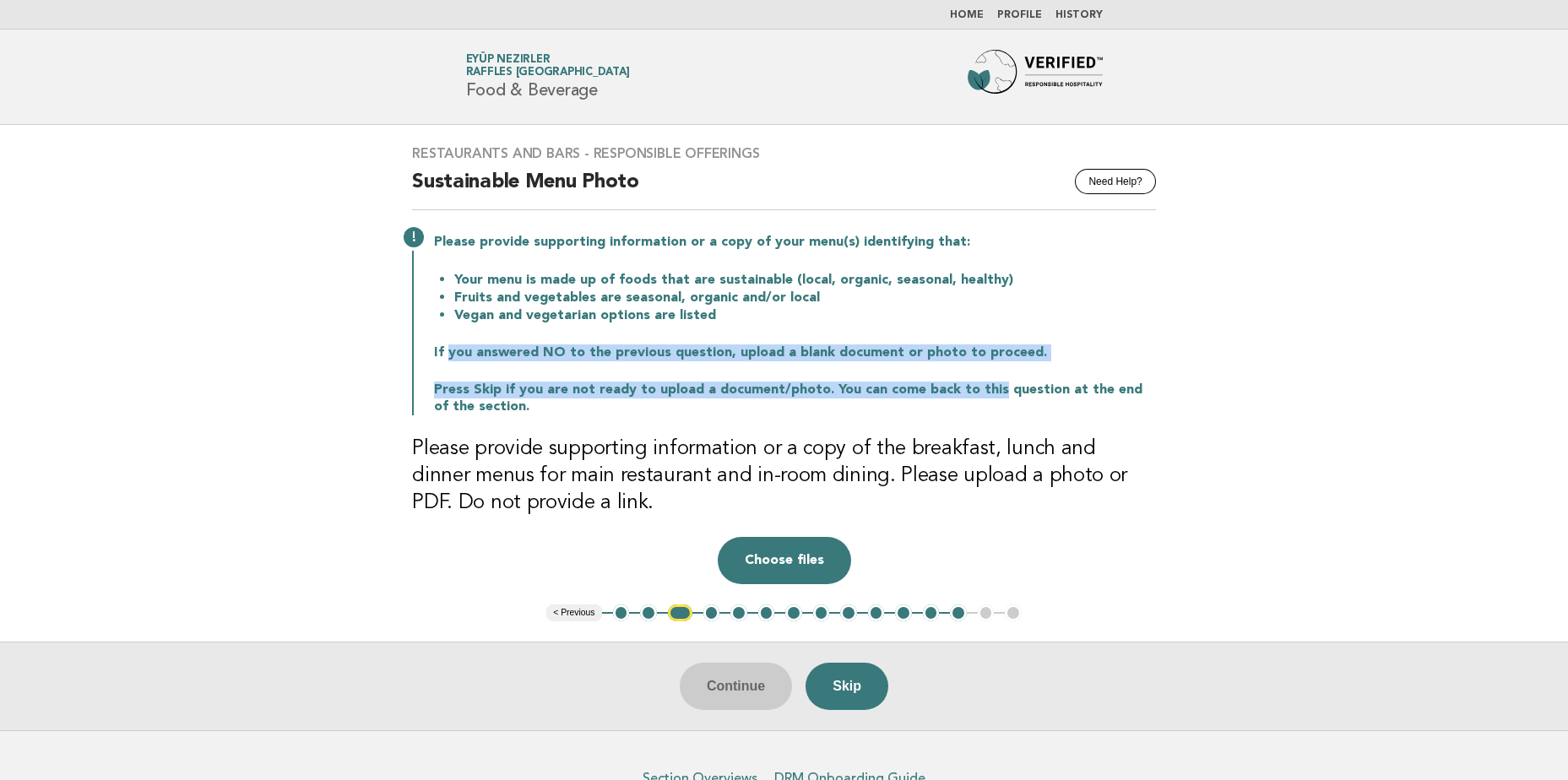
drag, startPoint x: 455, startPoint y: 347, endPoint x: 985, endPoint y: 366, distance: 530.3
click at [985, 366] on div "Please provide supporting information or a copy of your menu(s) identifying tha…" at bounding box center [784, 323] width 743 height 184
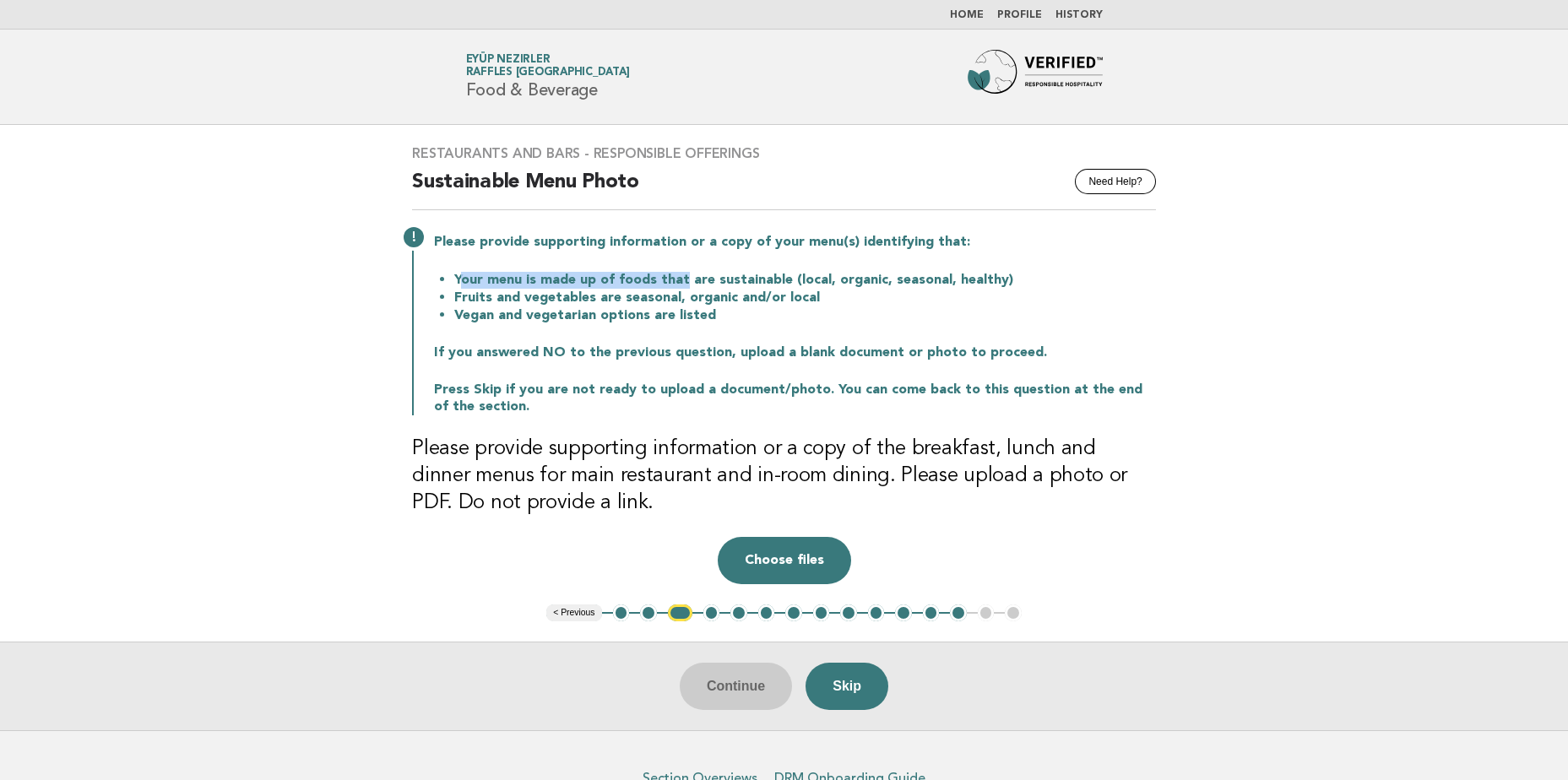
drag, startPoint x: 461, startPoint y: 285, endPoint x: 678, endPoint y: 281, distance: 217.0
click at [678, 281] on li "Your menu is made up of foods that are sustainable (local, organic, seasonal, h…" at bounding box center [804, 279] width 702 height 18
drag, startPoint x: 678, startPoint y: 281, endPoint x: 573, endPoint y: 289, distance: 105.3
click at [573, 289] on li "Fruits and vegetables are seasonal, organic and/or local" at bounding box center [804, 297] width 702 height 18
